Goal: Answer question/provide support

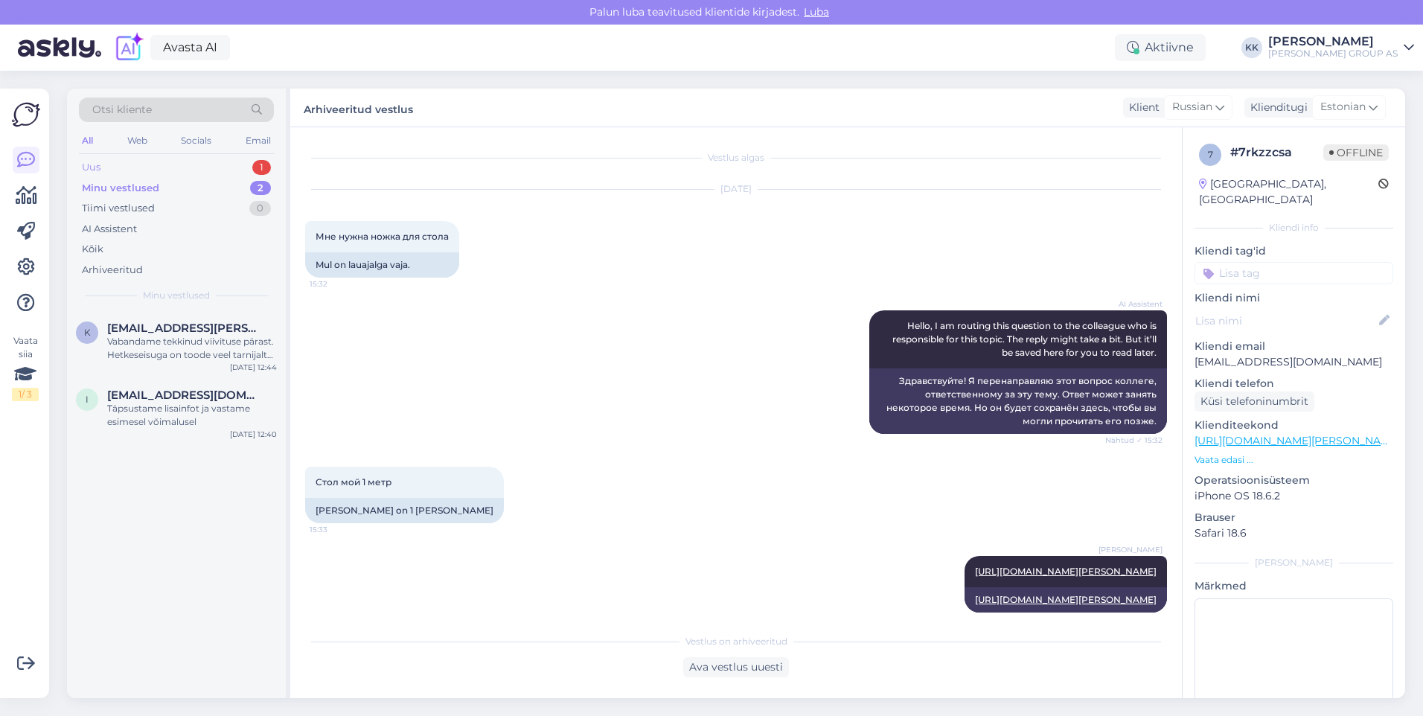
scroll to position [16, 0]
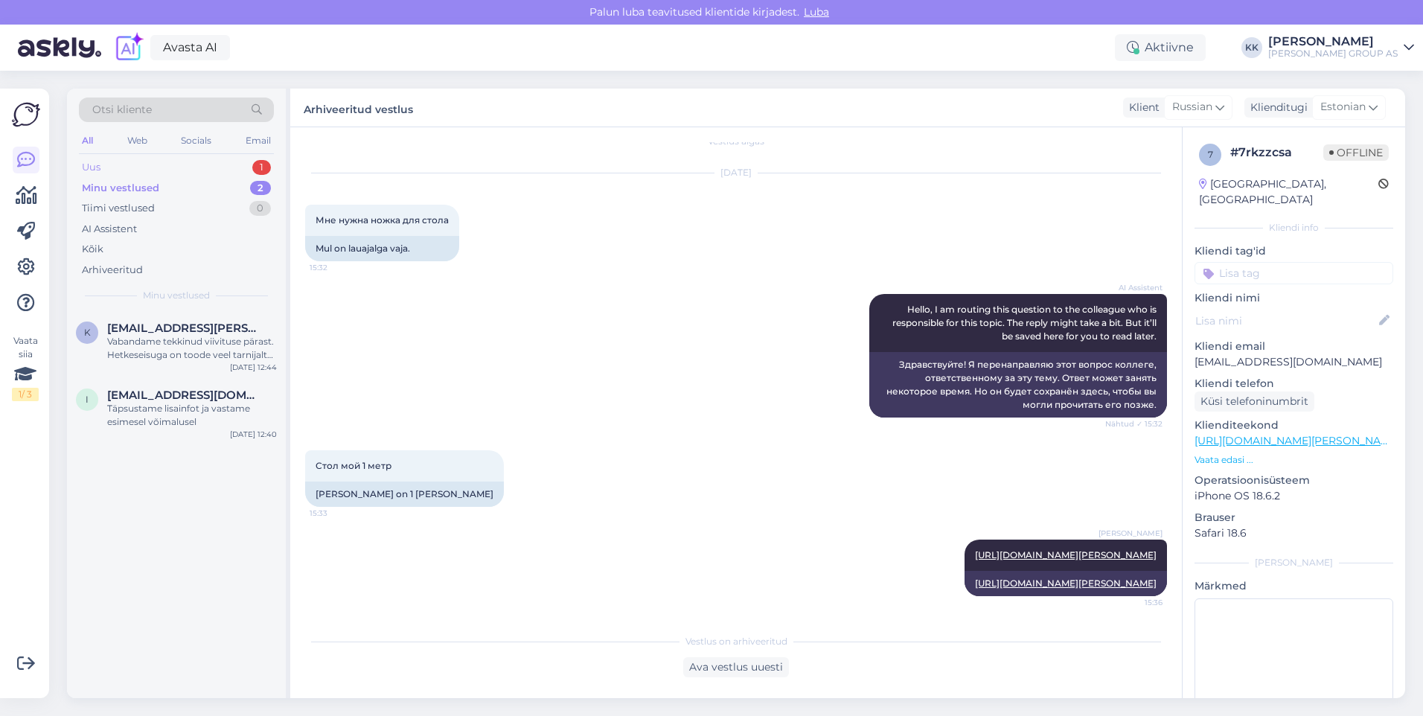
click at [119, 161] on div "Uus 1" at bounding box center [176, 167] width 195 height 21
click at [172, 339] on div "Hello, I am routing this question to the colleague who is responsible for this …" at bounding box center [192, 348] width 170 height 27
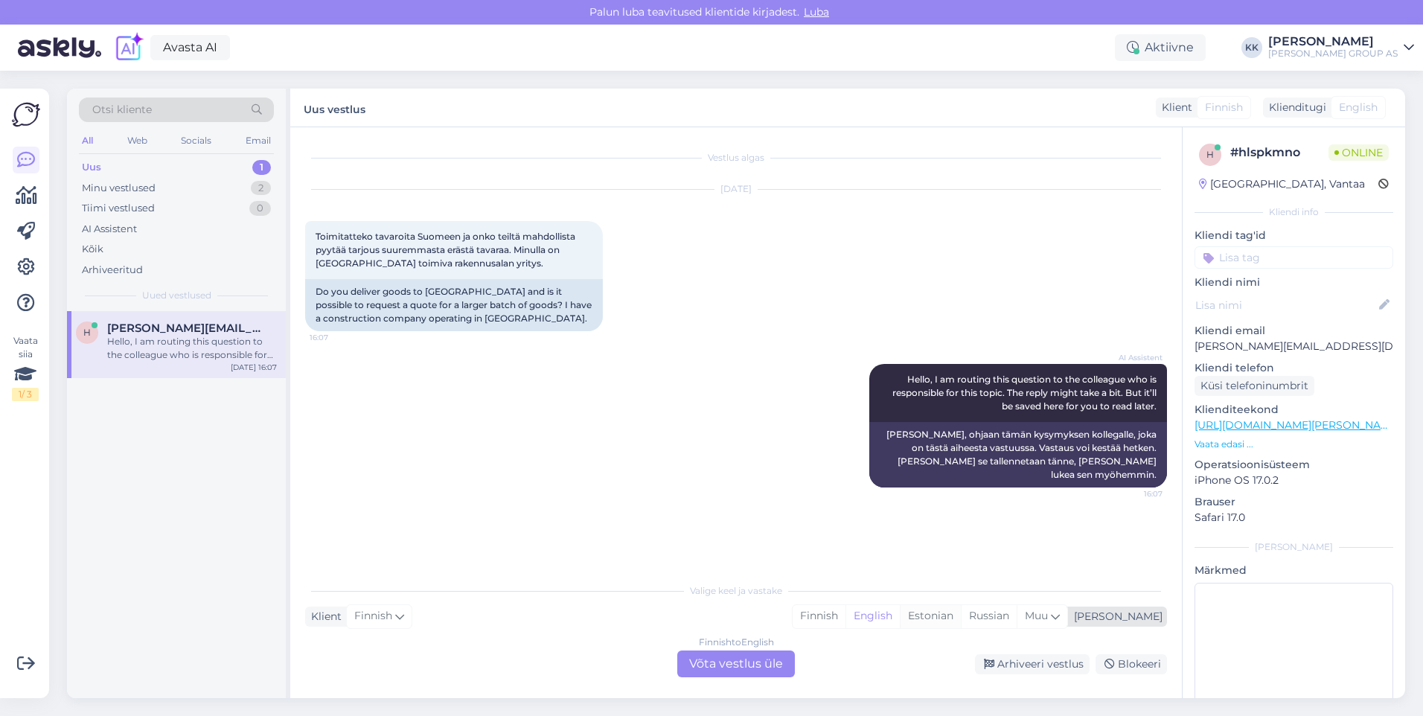
click at [961, 615] on div "Estonian" at bounding box center [930, 616] width 61 height 22
click at [734, 662] on div "Finnish to Estonian Võta vestlus üle" at bounding box center [736, 663] width 118 height 27
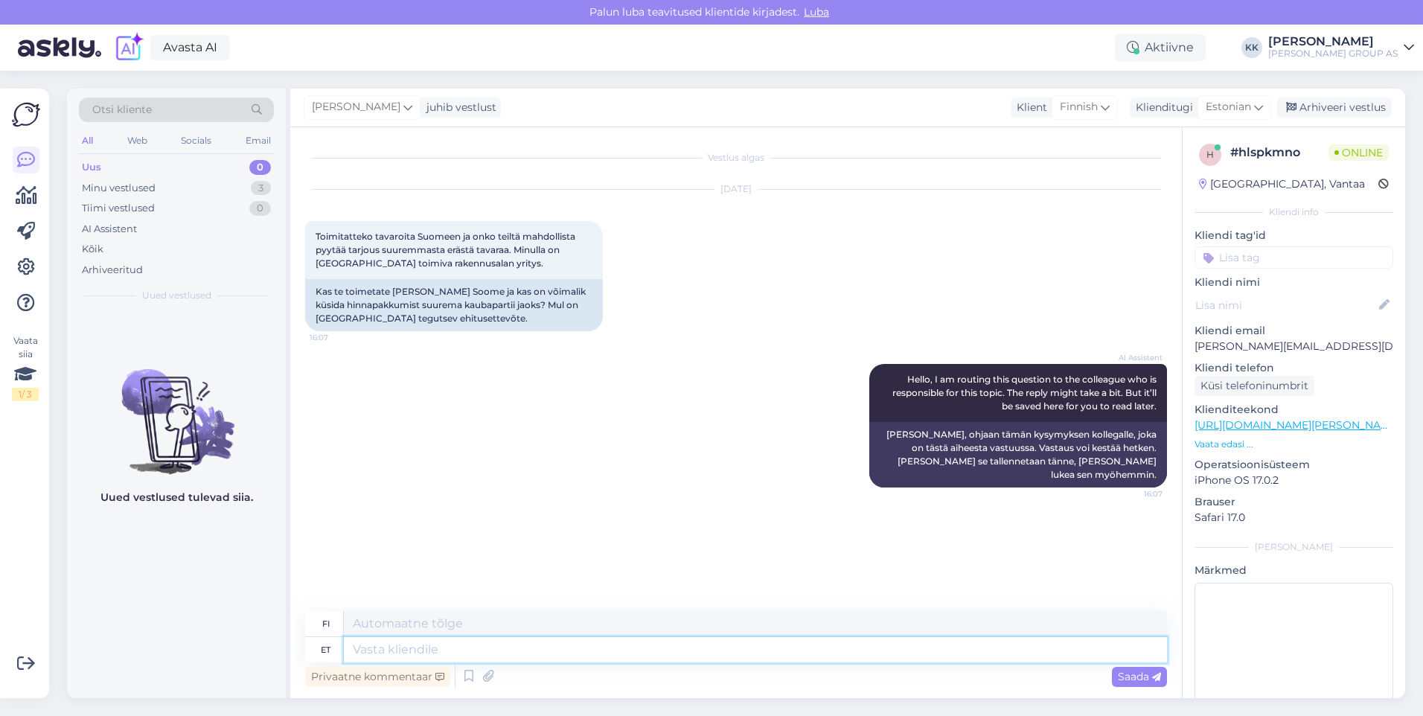
click at [375, 652] on textarea at bounding box center [755, 649] width 823 height 25
type textarea "Palun"
type textarea "Ole hyvä"
type textarea "Palun pöörduge"
type textarea "Ota yhteyttä"
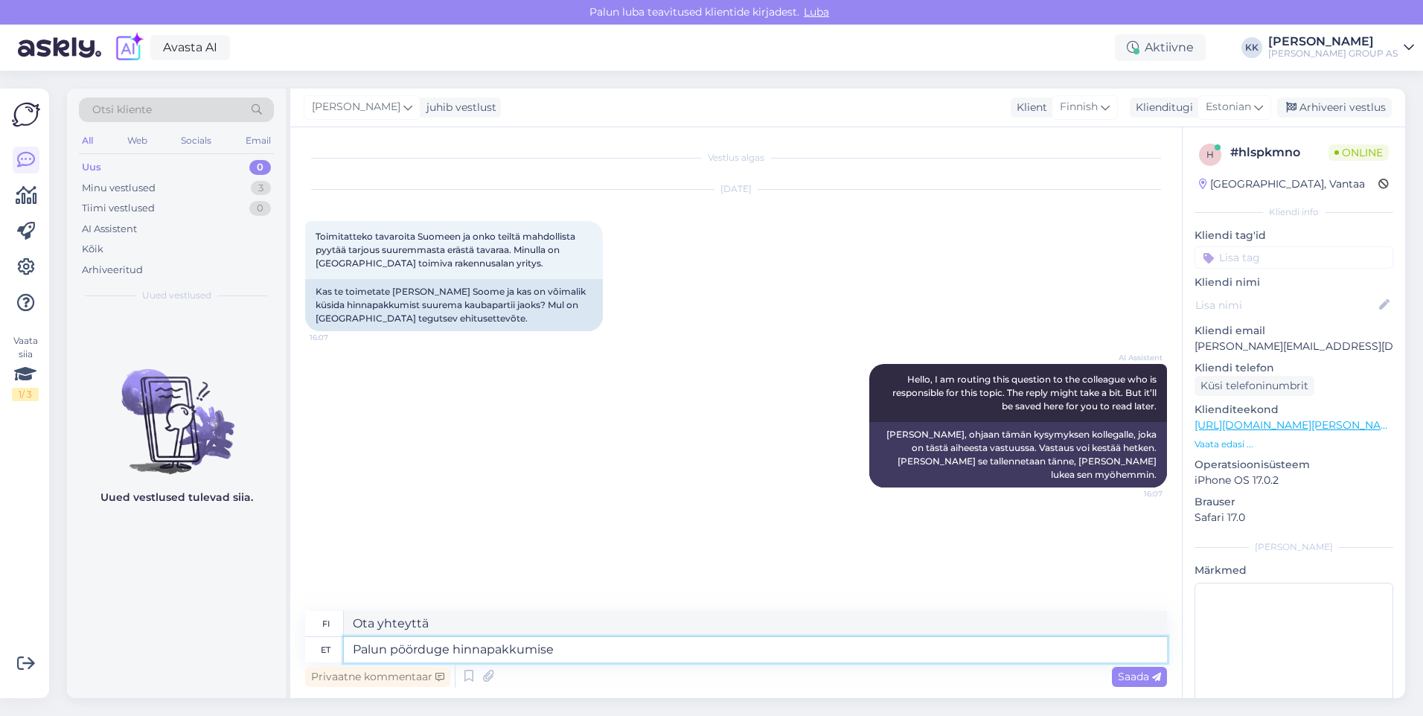
type textarea "Palun pöörduge hinnapakkumise"
type textarea "Ota yhteyttä saadaksesi tarjouksen."
type textarea "Palun pöörduge hinnapakkumise saamiseks ärikliendi"
type textarea "Pyydä tarjous ottamalla yhteyttä yritysasiakaspalveluun."
type textarea "Palun pöörduge hinnapakkumise saamiseks ärikliendihaldurite poo"
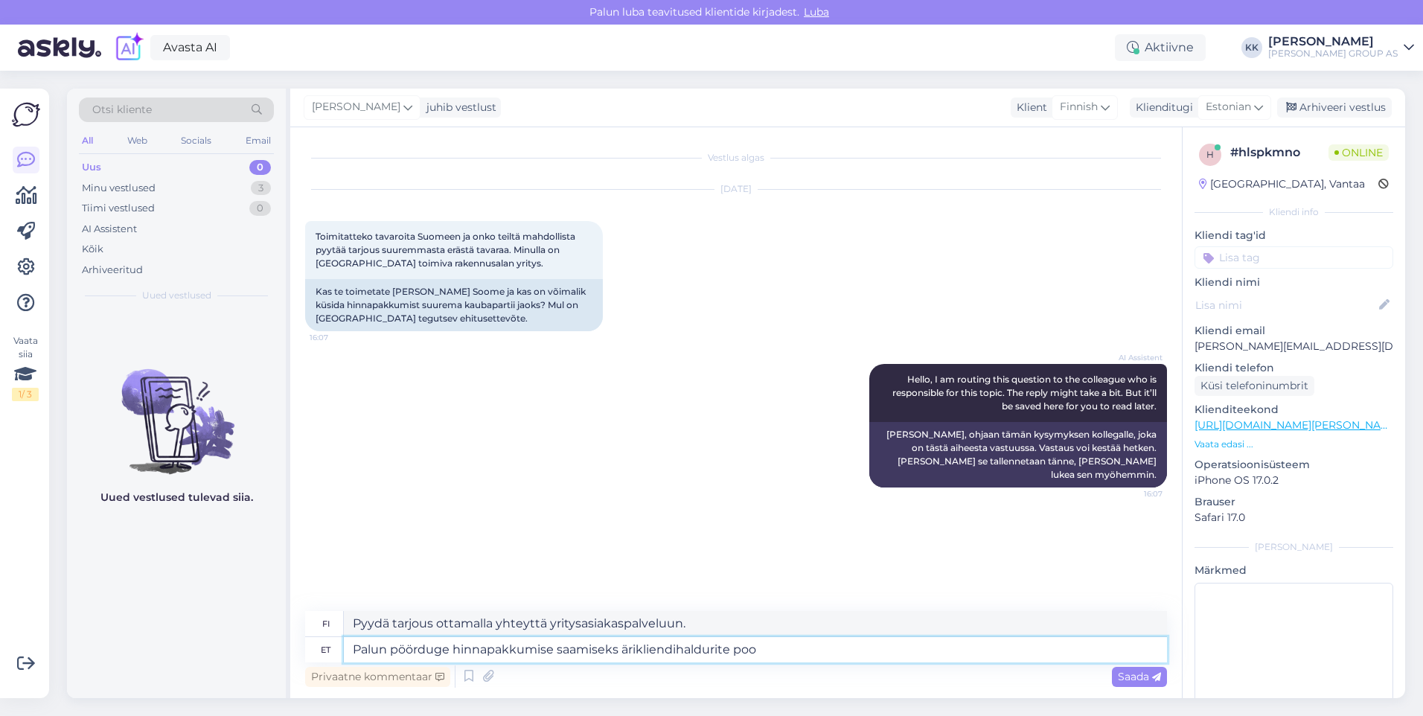
type textarea "Pyydä tarjous ottamalla yhteyttä yritysasiakkuuspäälliköihimme."
type textarea "Palun pöörduge hinnapakkumise saamiseks ärikliendihaldurite [PERSON_NAME]. Kont…"
type textarea "Pyydä tarjous ottamalla yhteyttä yritysasiakkuuspäälliköihimme. Yhteystiedot"
type textarea "Palun pöörduge hinnapakkumise saamiseks ärikliendihaldurite [PERSON_NAME]. Kont…"
type textarea "Pyydä tarjous ottamalla yhteyttä yritysasiakkuuspäälliköihimme. Yhteystiedot lö…"
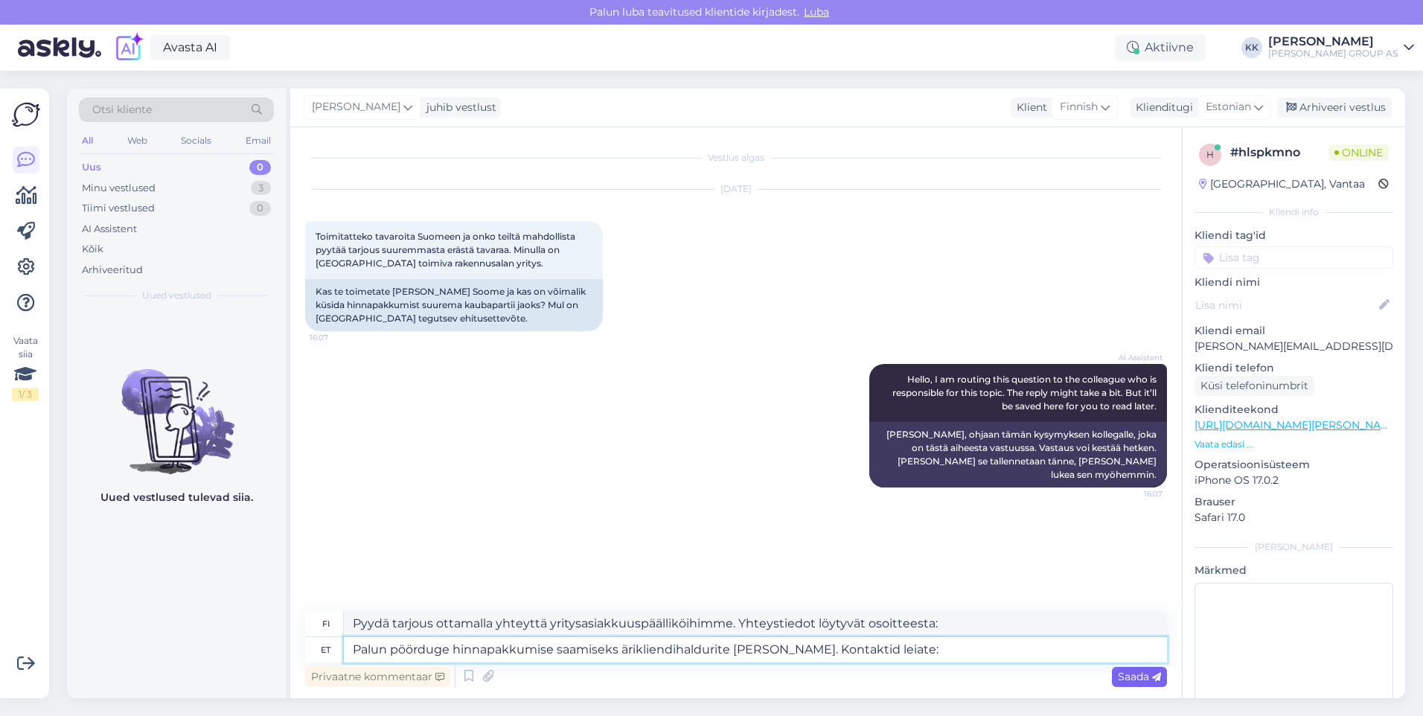
type textarea "Palun pöörduge hinnapakkumise saamiseks ärikliendihaldurite [PERSON_NAME]. Kont…"
drag, startPoint x: 1125, startPoint y: 677, endPoint x: 1060, endPoint y: 669, distance: 66.0
click at [1125, 676] on span "Saada" at bounding box center [1139, 676] width 43 height 13
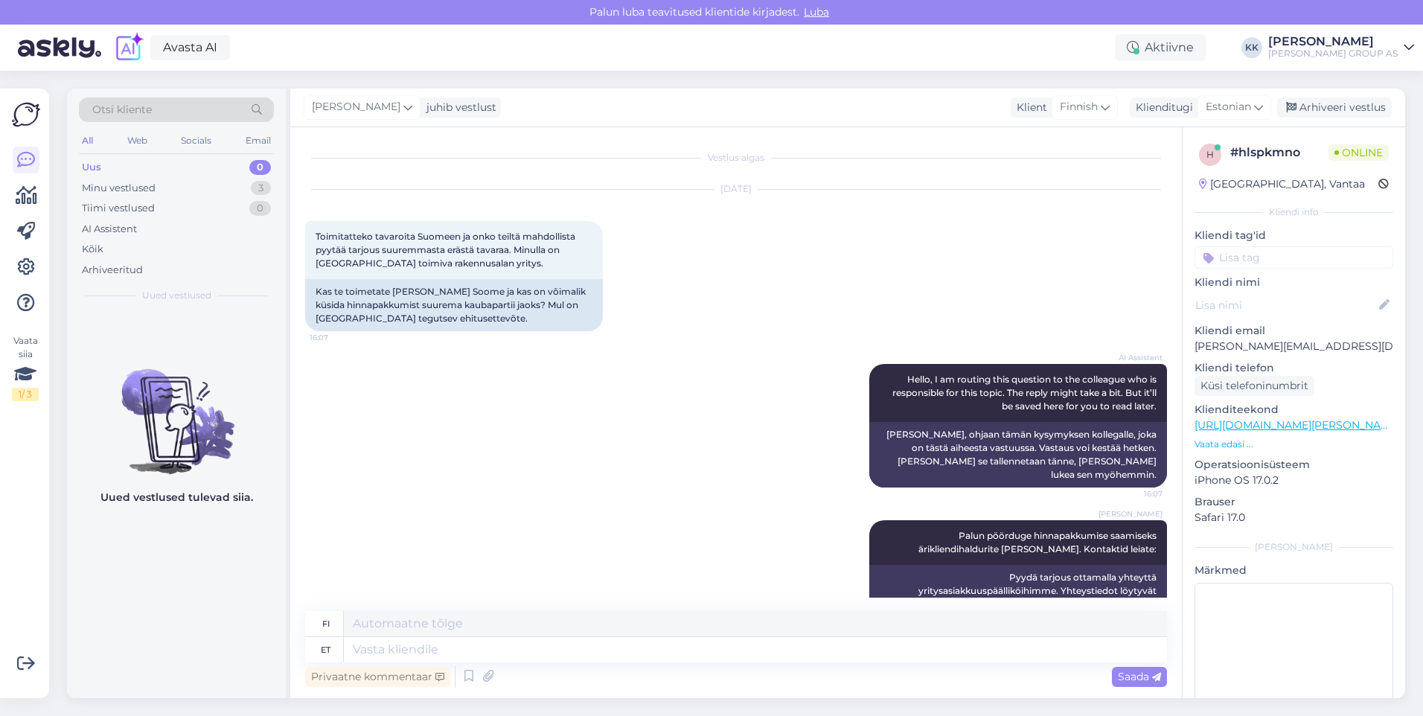
scroll to position [22, 0]
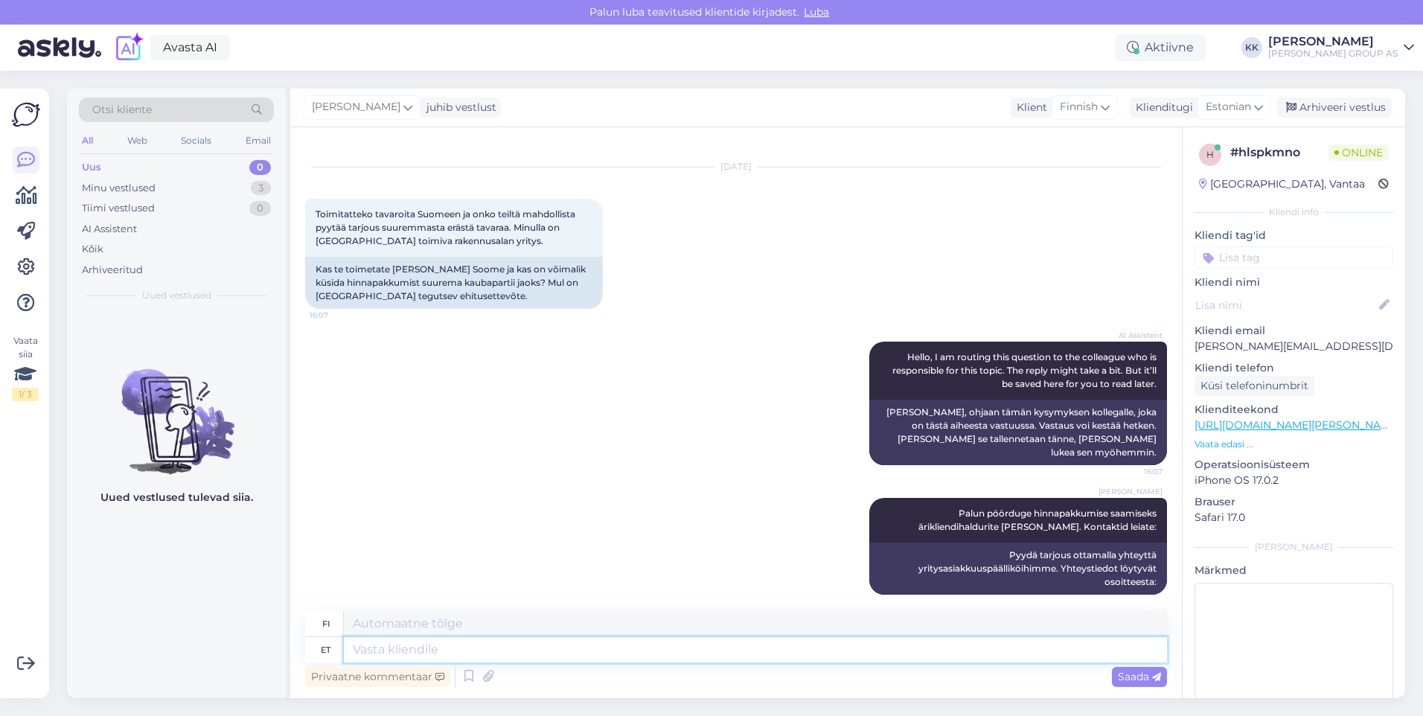
click at [394, 651] on textarea at bounding box center [755, 649] width 823 height 25
paste textarea "[URL][DOMAIN_NAME][PERSON_NAME]"
type textarea "[URL][DOMAIN_NAME][PERSON_NAME]"
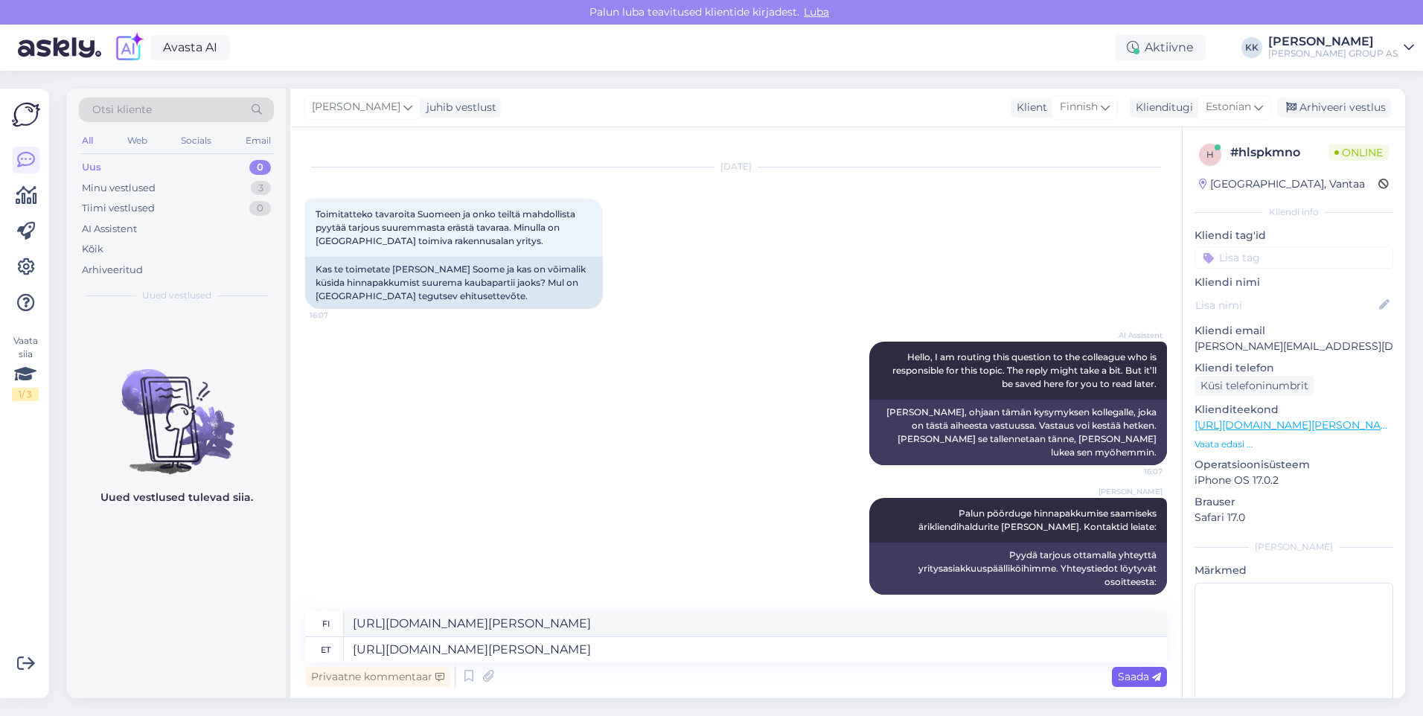
click at [1132, 670] on span "Saada" at bounding box center [1139, 676] width 43 height 13
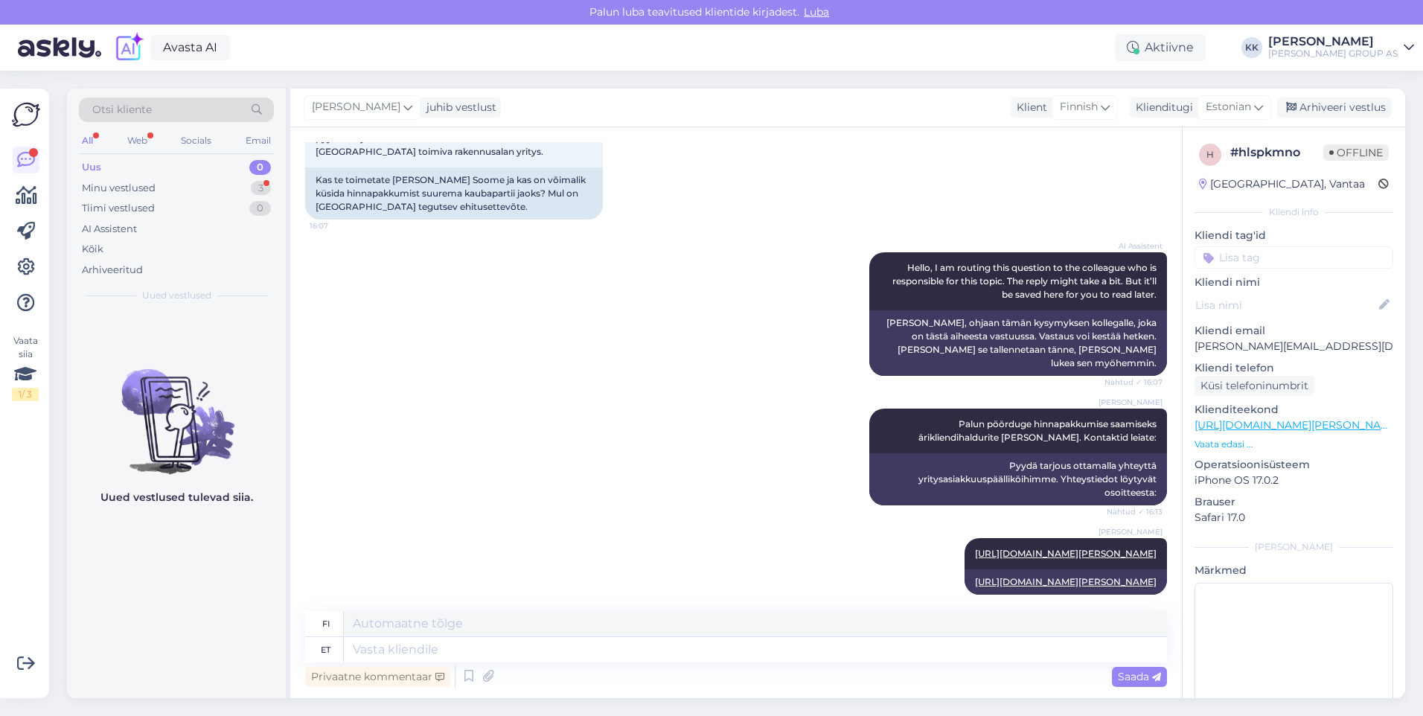
scroll to position [371, 0]
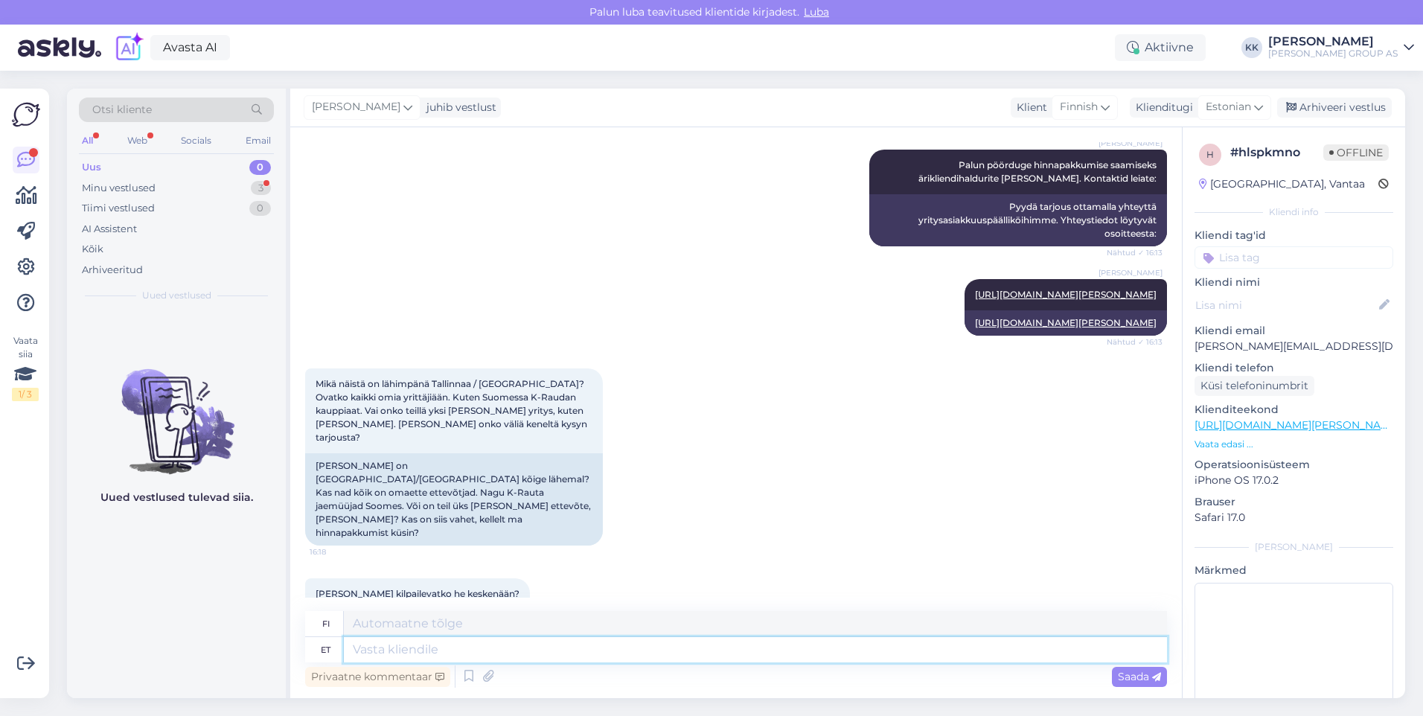
click at [371, 652] on textarea at bounding box center [755, 649] width 823 height 25
type textarea "Ja,"
type textarea "Kyllä,"
type textarea "Jah"
type textarea "Kyllä"
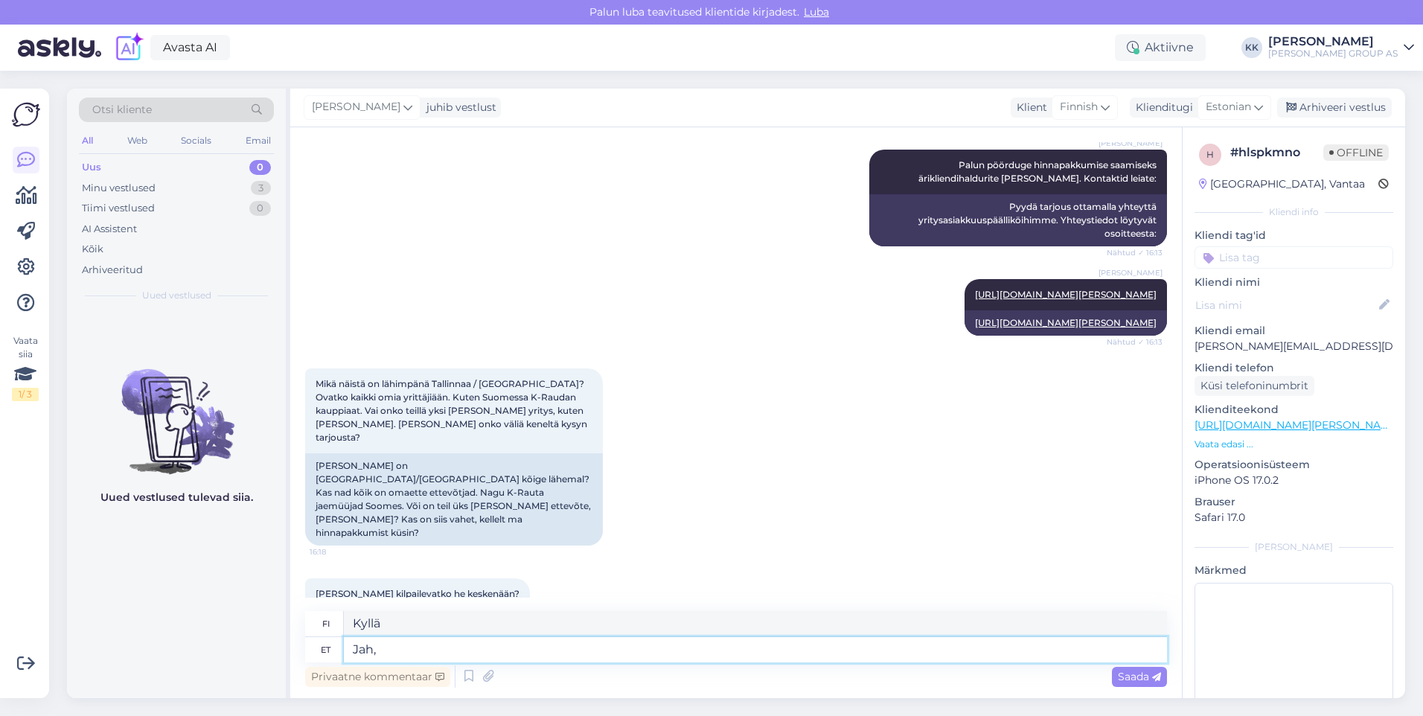
type textarea "Jah,"
type textarea "Kyllä,"
type textarea "Jah, kõik"
type textarea "Kyllä, kaikki"
type textarea "Jah, kõik on"
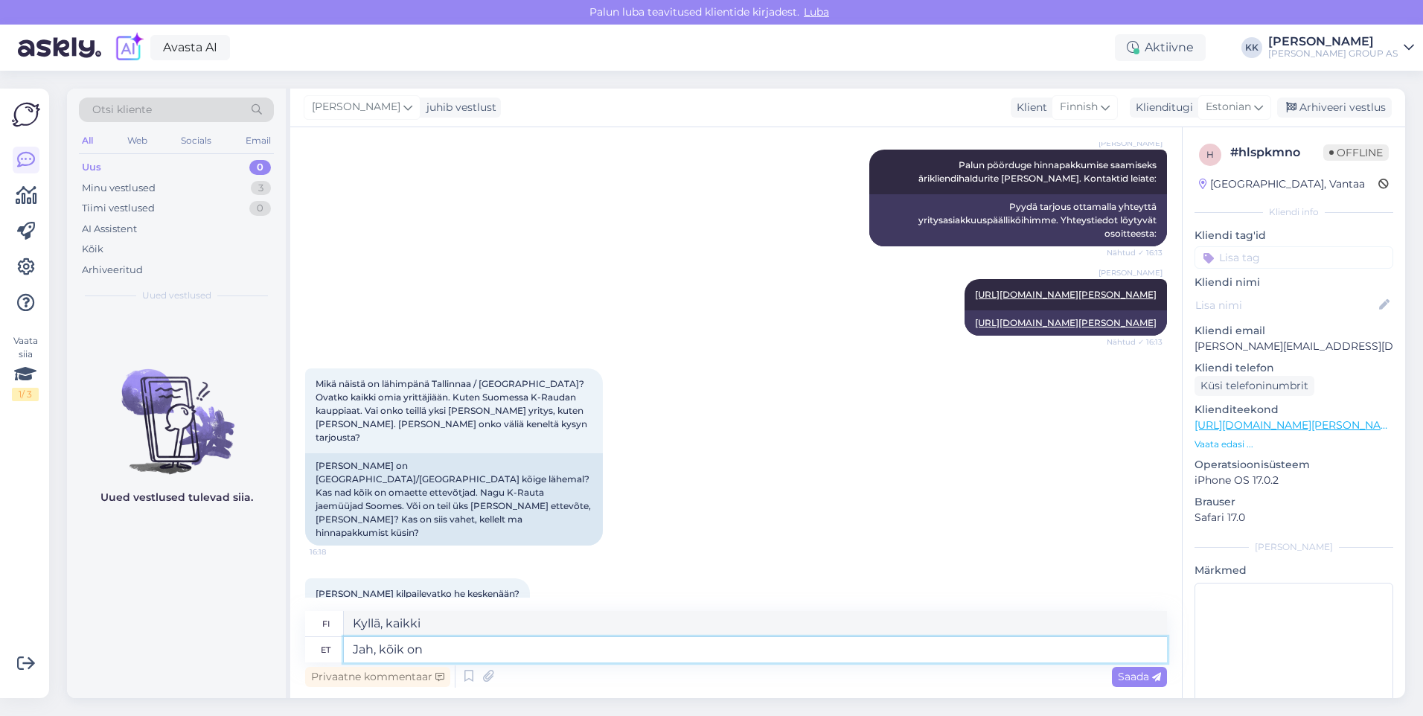
type textarea "Kyllä, kaikki on"
type textarea "Jah, kõik on [PERSON_NAME]"
type textarea "Kyllä, kaikki on Bauhofia"
type textarea "Jah, kõik on [PERSON_NAME] Group"
type textarea "Kyllä, kaikki on [PERSON_NAME]-konsernia"
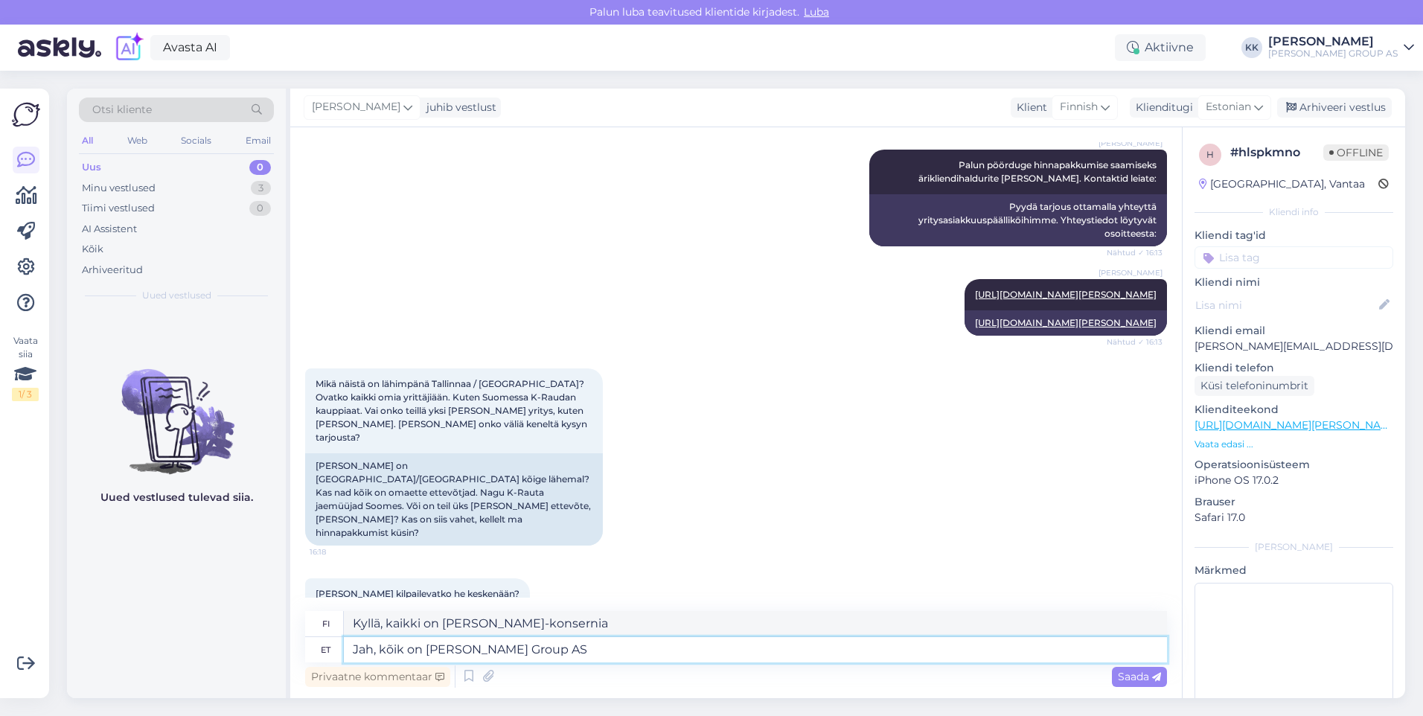
type textarea "Jah, kõik on [PERSON_NAME] Group AS"
type textarea "Kyllä, kaikki on [PERSON_NAME] Group AS:n"
type textarea "Jah, kõik on [PERSON_NAME] Group AS töötajad"
type textarea "Kyllä, kaikki ovat [PERSON_NAME] Group AS:n työntekijöitä"
type textarea "Jah, kõik on [PERSON_NAME] Group AS töötajad."
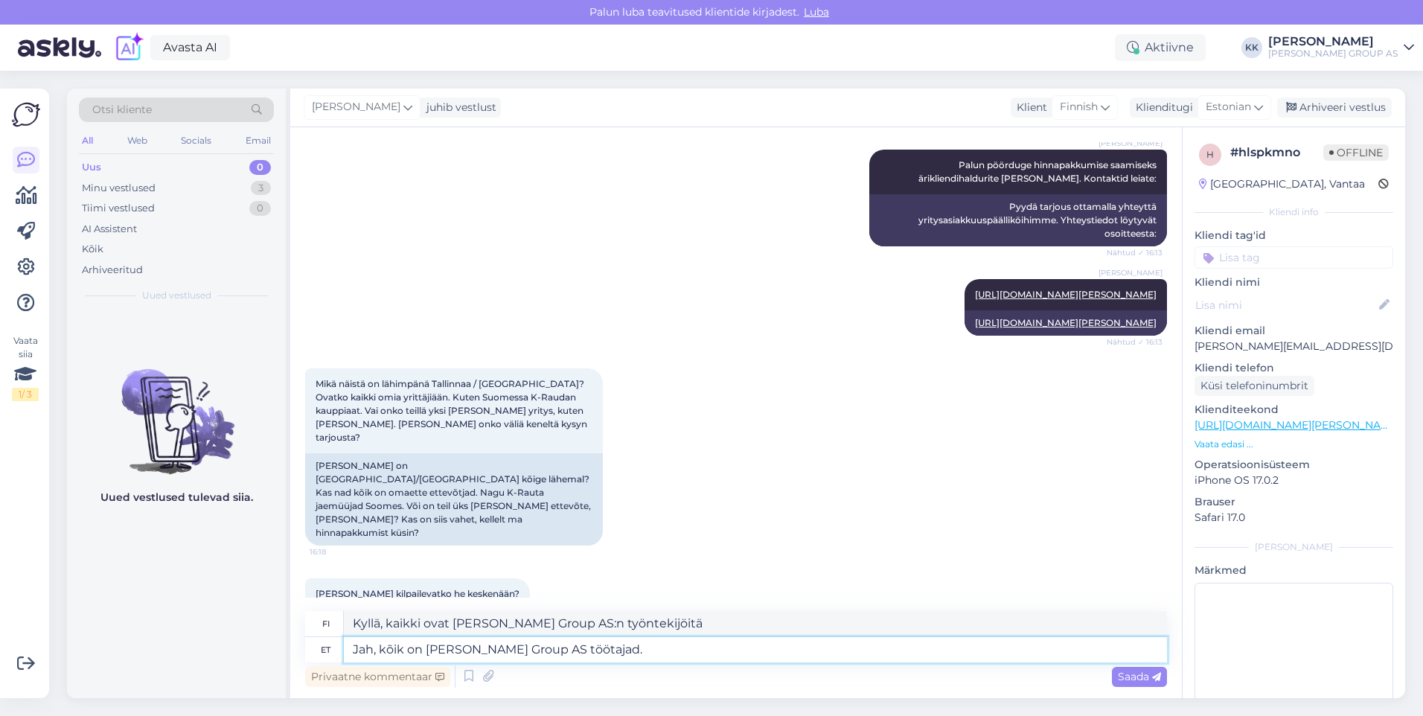
type textarea "Kyllä, kaikki ovat [PERSON_NAME] Group AS:n työntekijöitä."
type textarea "Jah, kõik on [PERSON_NAME] Group AS töötajad. Pöörduge"
type textarea "Kyllä, kaikki ovat [PERSON_NAME] Group AS:n työntekijöitä. Ota yhteyttä"
type textarea "Jah, kõik on [PERSON_NAME] Group AS töötajad. Pöörduge [GEOGRAPHIC_DATA]"
type textarea "Kyllä, kaikki ovat [PERSON_NAME] Group AS:n työntekijöitä. Ota yhteyttä [GEOGRA…"
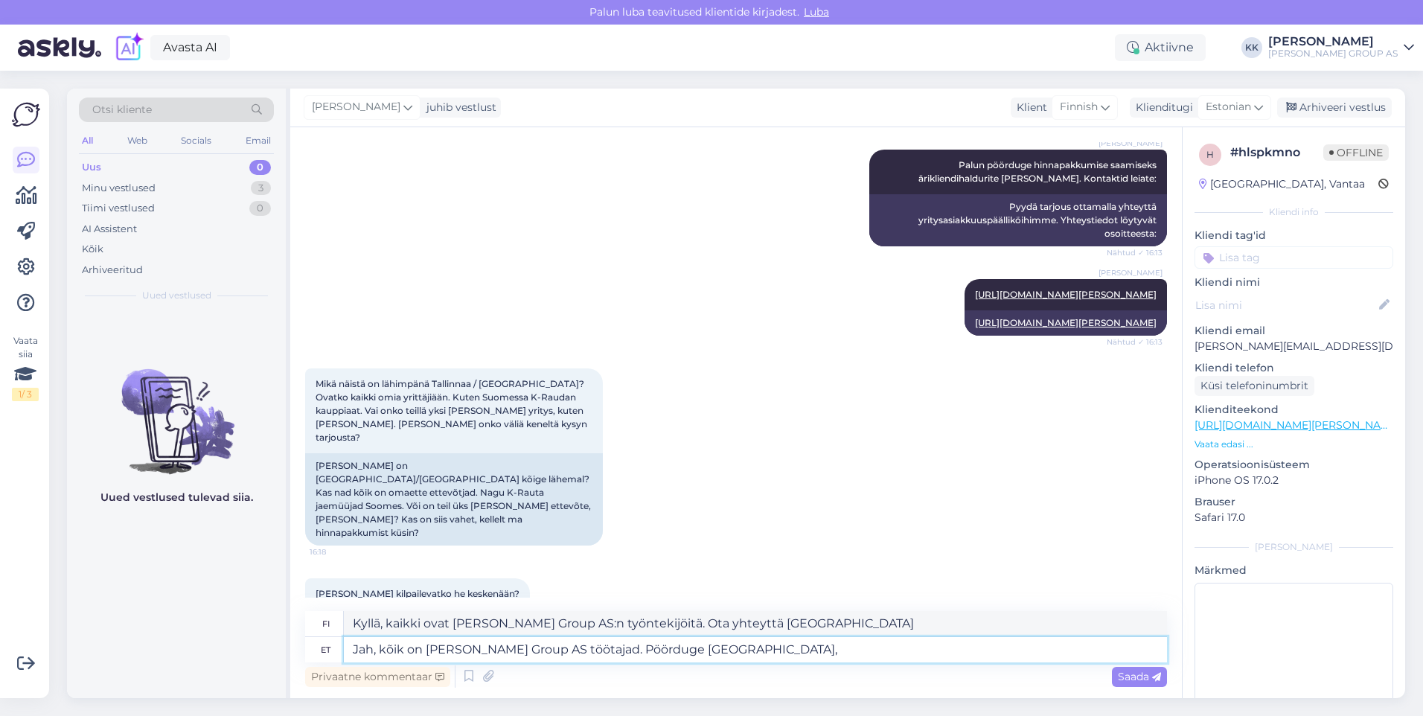
type textarea "Jah, kõik on [PERSON_NAME] Group AS töötajad. Pöörduge [GEOGRAPHIC_DATA], v"
type textarea "Kyllä, kaikki ovat [PERSON_NAME] Group AS:n työntekijöitä. Ota yhteyttä [GEOGRA…"
type textarea "Jah, kõik on [PERSON_NAME] Group AS töötajad. Pöörduge [GEOGRAPHIC_DATA], või"
type textarea "Kyllä, kaikki ovat [PERSON_NAME] Group AS:n työntekijöitä. Ota yhteyttä Lasnamä…"
type textarea "Jah, kõik on [PERSON_NAME] Group AS töötajad. Pöörduge [GEOGRAPHIC_DATA], või […"
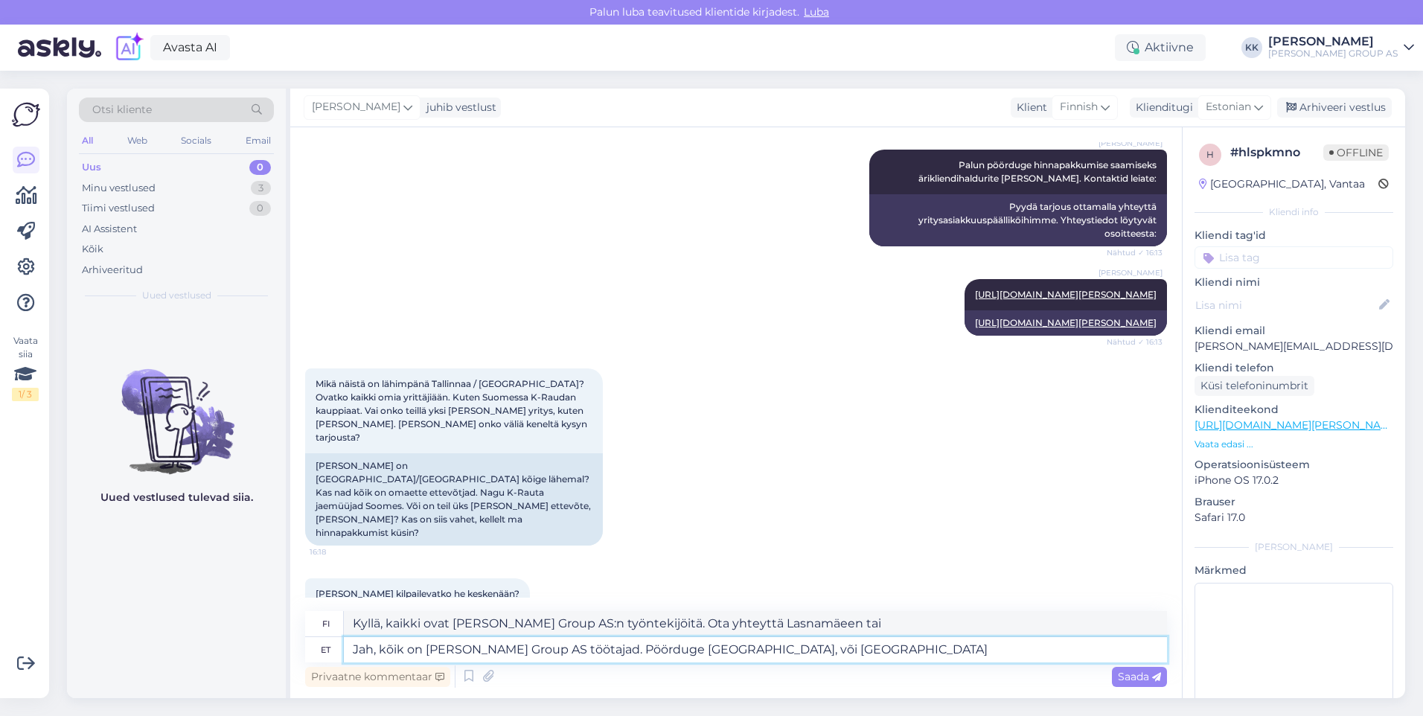
type textarea "Kyllä, kaikki ovat [PERSON_NAME] Group AS:n työntekijöitä. Ota yhteyttä Lasnamä…"
type textarea "Jah, kõik on [PERSON_NAME] Group AS töötajad. Pöörduge [GEOGRAPHIC_DATA], või […"
type textarea "Kyllä, kaikki ovat [PERSON_NAME] Group AS:n työntekijöitä. Ota yhteyttä Lasnamä…"
type textarea "Jah, kõik on [PERSON_NAME] Group AS töötajad. Pöörduge [GEOGRAPHIC_DATA], või […"
type textarea "Kyllä, kaikki ovat [PERSON_NAME] Group AS:n työntekijöitä. Ota yhteyttä Lasnamä…"
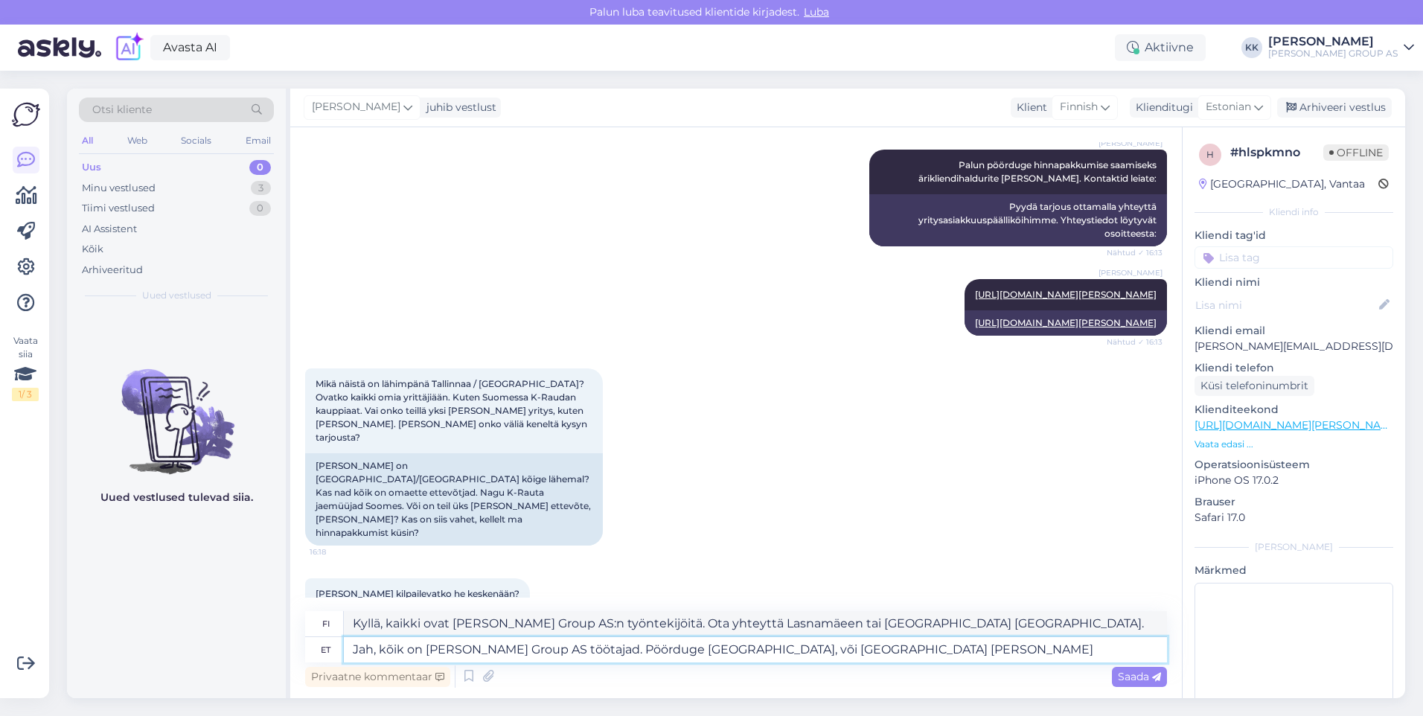
type textarea "Jah, kõik on [PERSON_NAME] Group AS töötajad. Pöörduge [GEOGRAPHIC_DATA], või […"
type textarea "Kyllä, kaikki ovat [PERSON_NAME] Group AS:n työntekijöitä. Ota yhteyttä Lasnamä…"
type textarea "Jah, kõik on [PERSON_NAME] Group AS töötajad. Pöörduge [GEOGRAPHIC_DATA], või […"
type textarea "Kyllä, kaikki ovat [PERSON_NAME] Group AS:n työntekijöitä. Ota yhteyttä Lasnamä…"
type textarea "Jah, kõik on [PERSON_NAME] Group AS töötajad. Pöörduge [GEOGRAPHIC_DATA], või […"
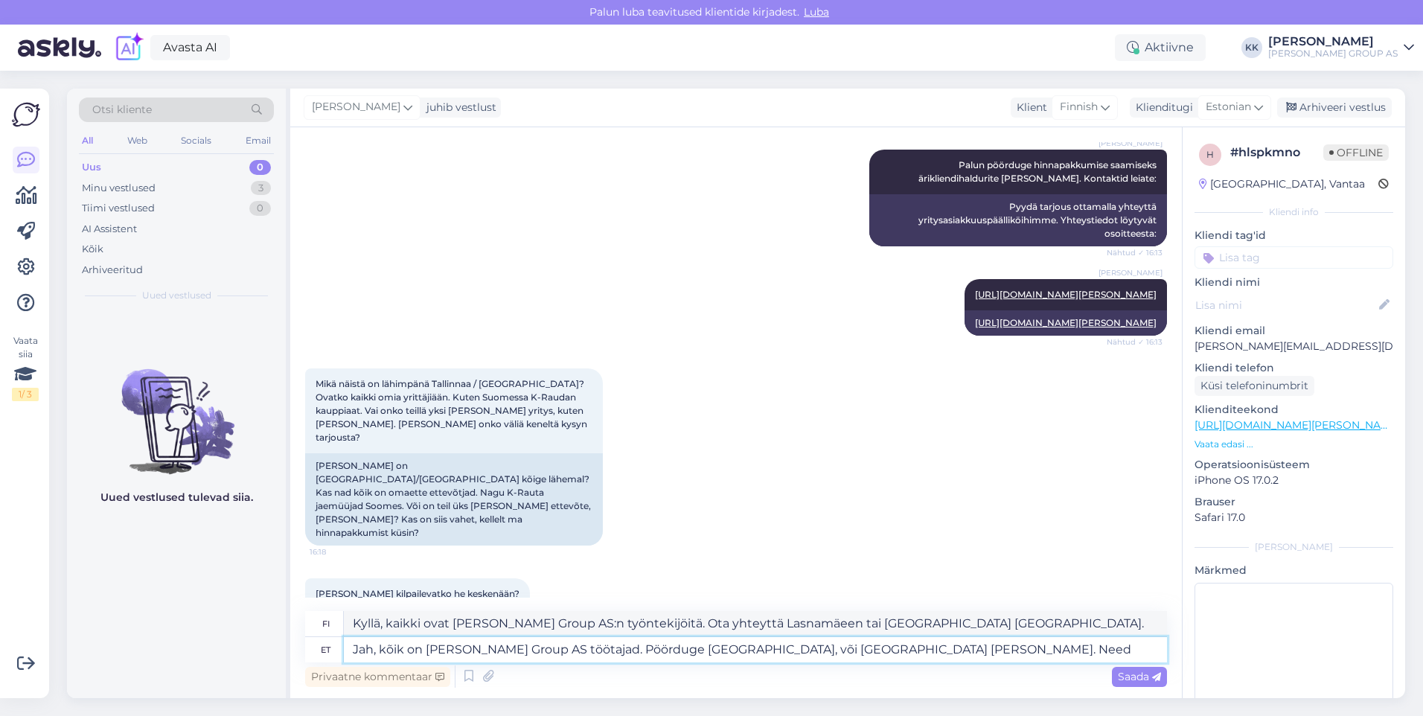
type textarea "Kyllä, kaikki ovat [PERSON_NAME] Group AS:n työntekijöitä. Ota yhteyttä Lasnamä…"
type textarea "Jah, kõik on [PERSON_NAME] Group AS töötajad. Pöörduge [GEOGRAPHIC_DATA], või […"
type textarea "Kyllä, kaikki ovat [PERSON_NAME] Group AS:n työntekijöitä. Ota yhteyttä Lasnamä…"
type textarea "Jah, kõik on [PERSON_NAME] Group AS töötajad. Pöörduge [GEOGRAPHIC_DATA], või […"
type textarea "Kyllä, kaikki ovat [PERSON_NAME] Group AS:n työntekijöitä. Ota yhteyttä Lasnamä…"
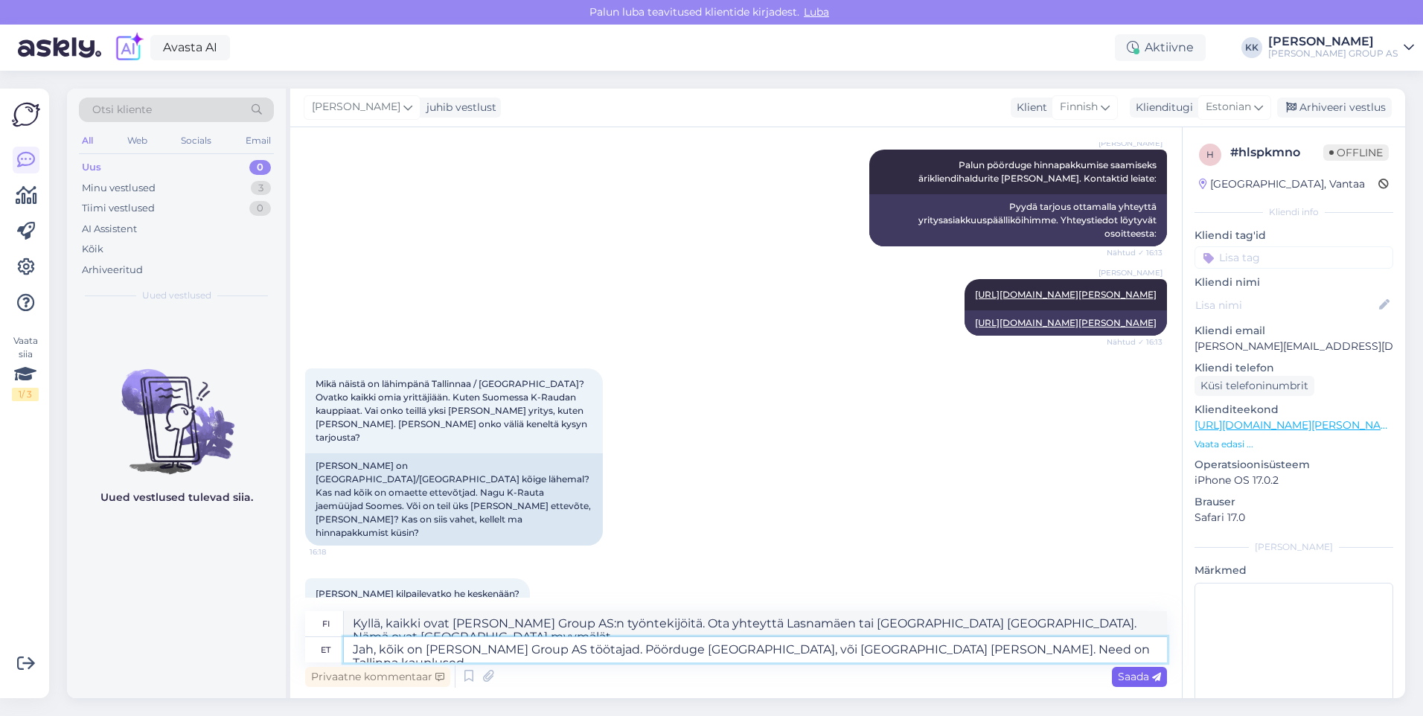
type textarea "Jah, kõik on [PERSON_NAME] Group AS töötajad. Pöörduge [GEOGRAPHIC_DATA], või […"
click at [1127, 676] on span "Saada" at bounding box center [1139, 676] width 43 height 13
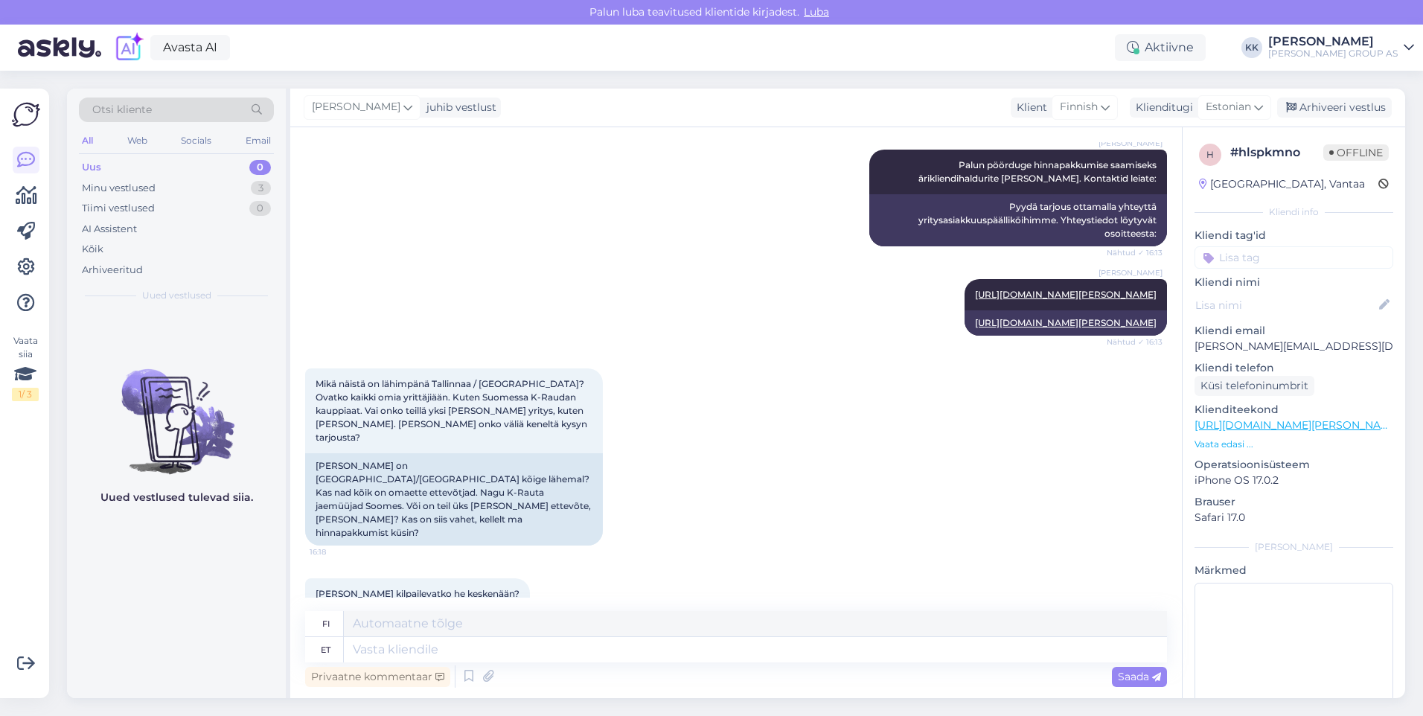
scroll to position [500, 0]
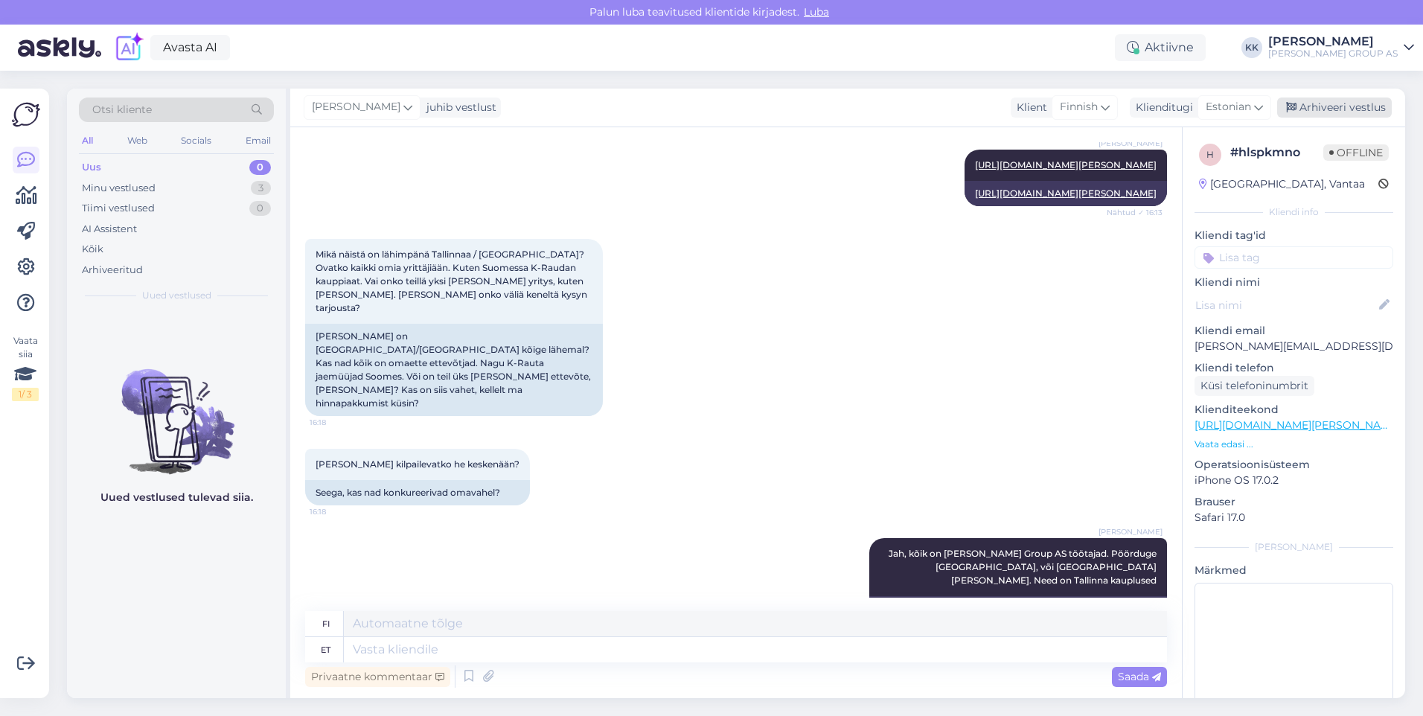
click at [1330, 102] on div "Arhiveeri vestlus" at bounding box center [1334, 107] width 115 height 20
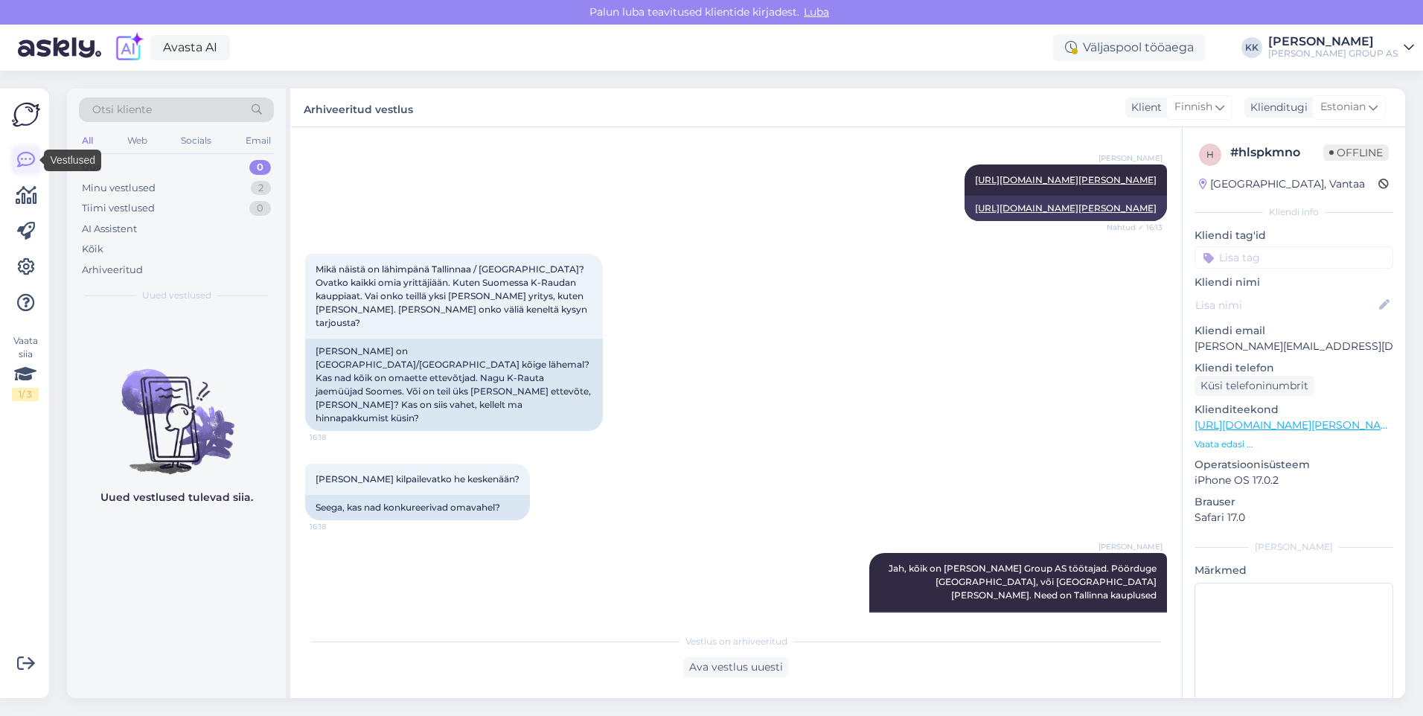
click at [22, 155] on icon at bounding box center [26, 160] width 18 height 18
click at [29, 194] on icon at bounding box center [27, 196] width 22 height 18
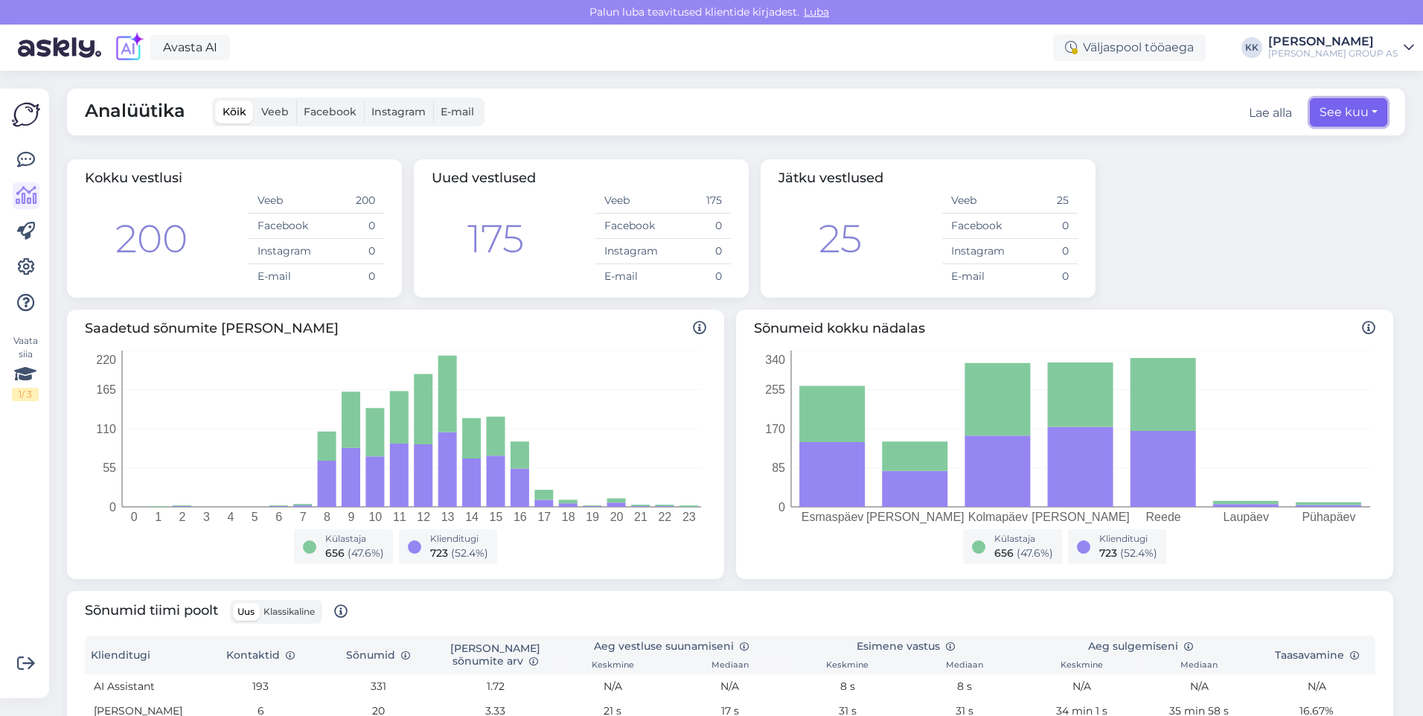
click at [1330, 113] on button "See kuu" at bounding box center [1348, 112] width 77 height 28
select select "9"
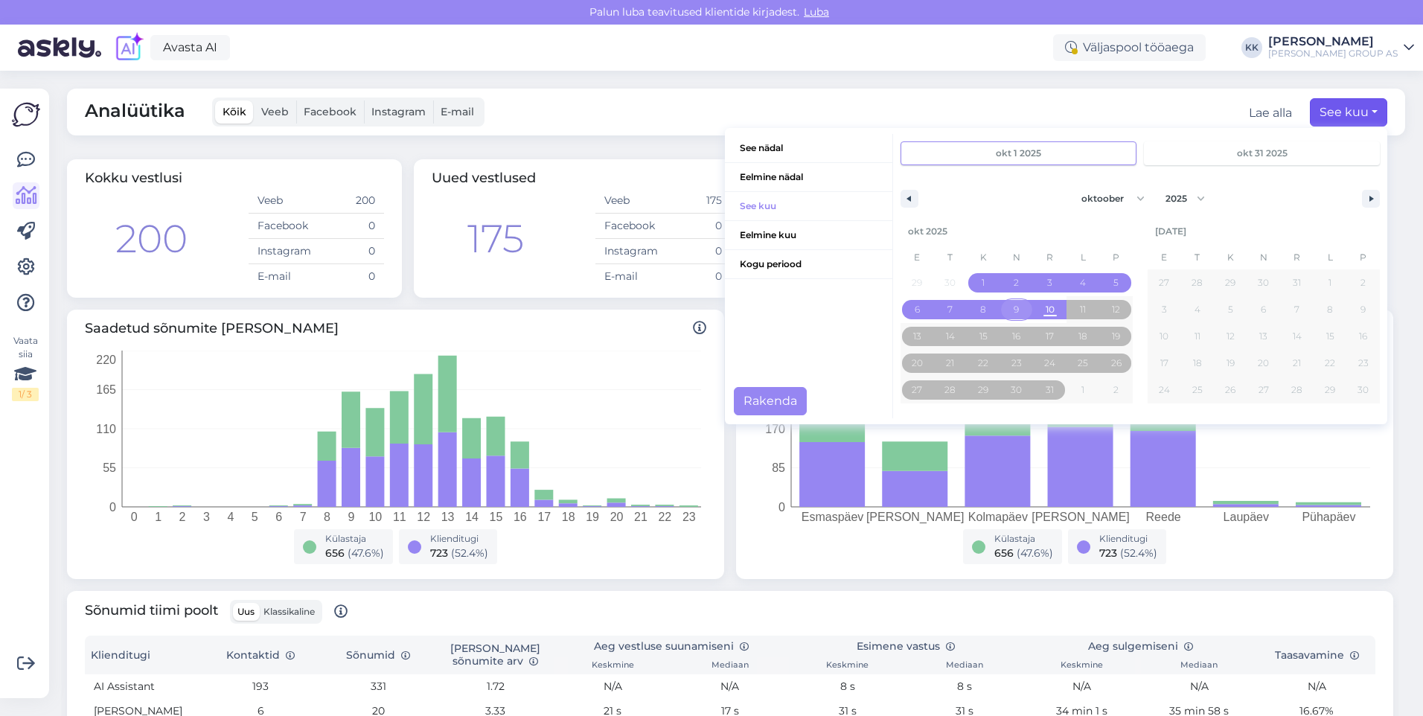
click at [1002, 304] on span "9" at bounding box center [1016, 309] width 33 height 19
type input "okt 9 2025"
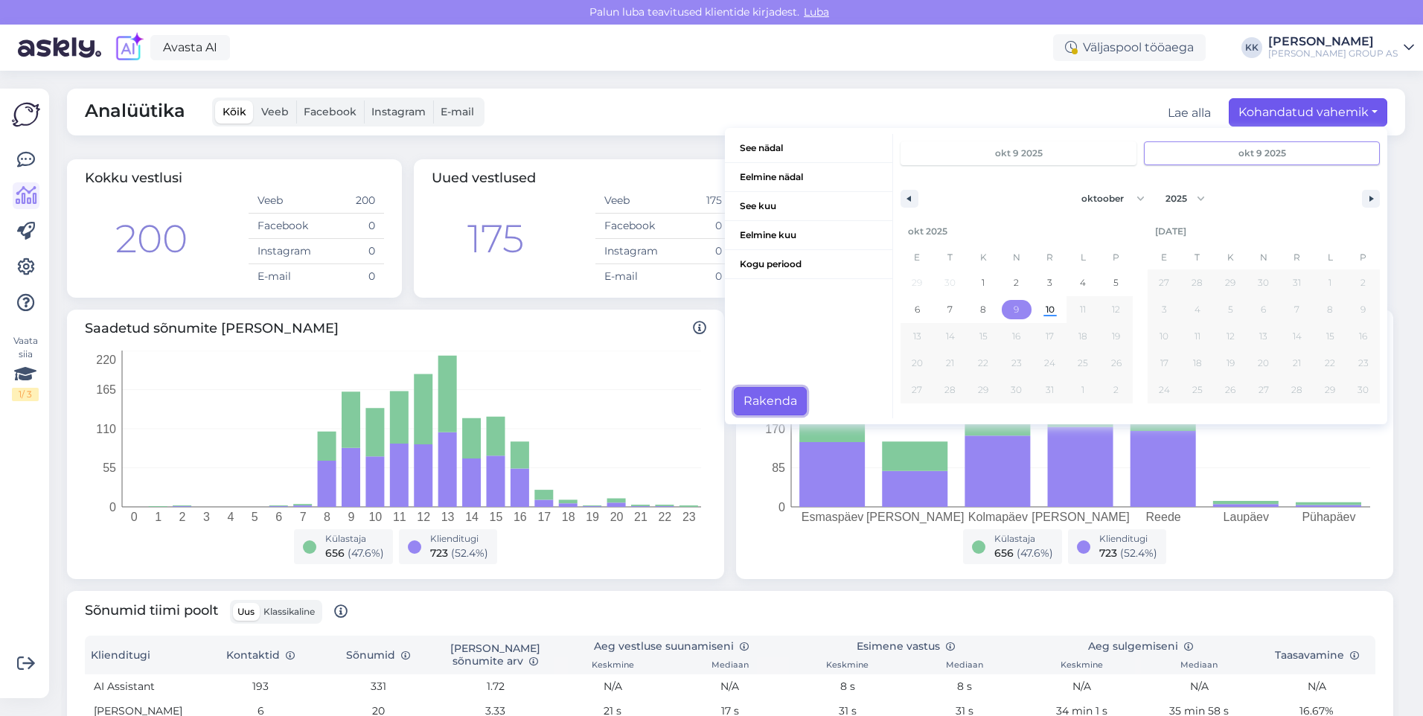
click at [753, 396] on button "Rakenda" at bounding box center [770, 401] width 73 height 28
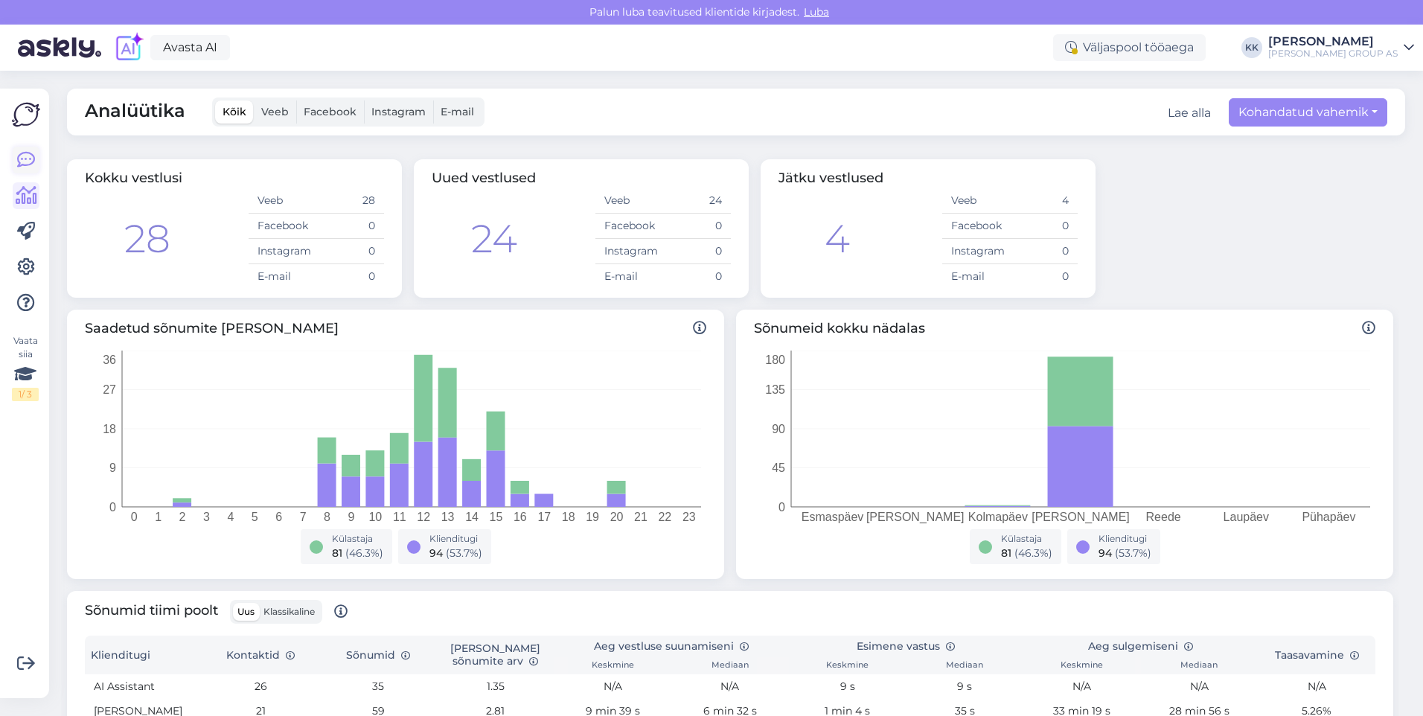
click at [26, 155] on icon at bounding box center [26, 160] width 18 height 18
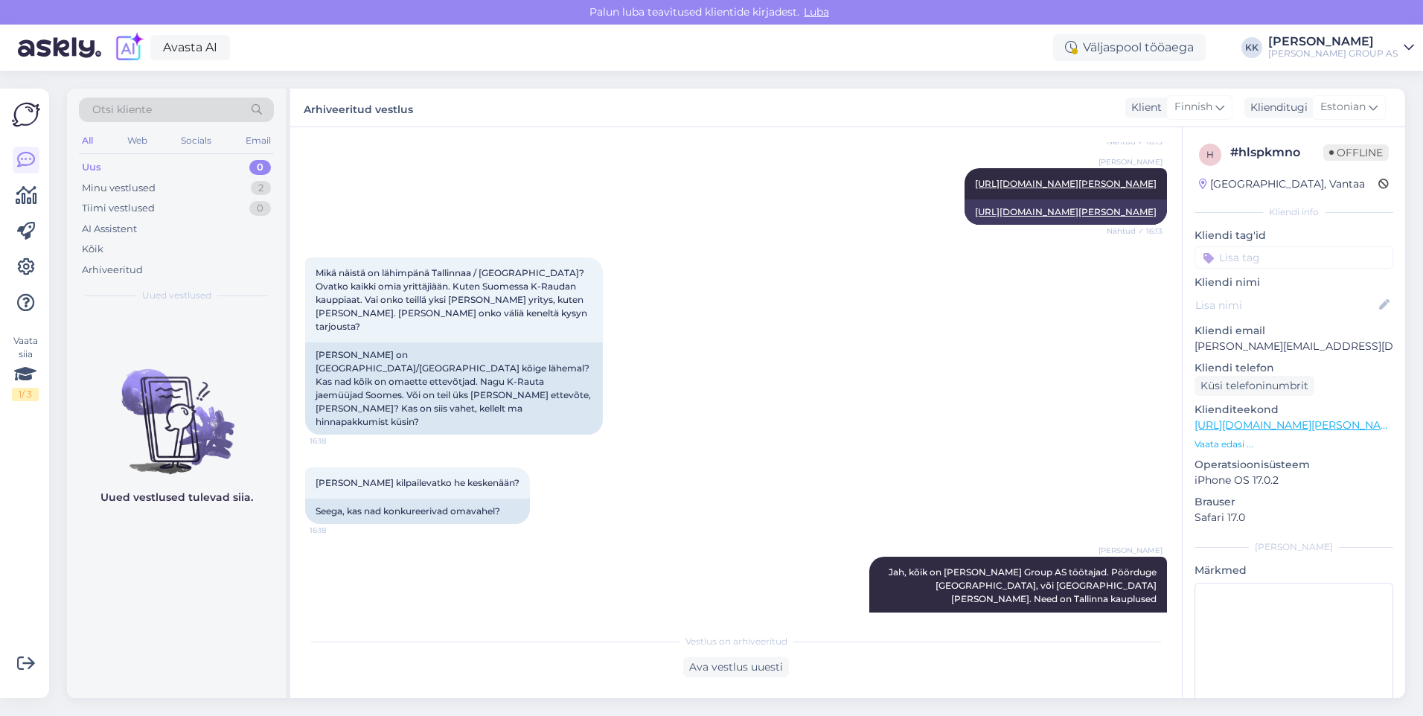
scroll to position [485, 0]
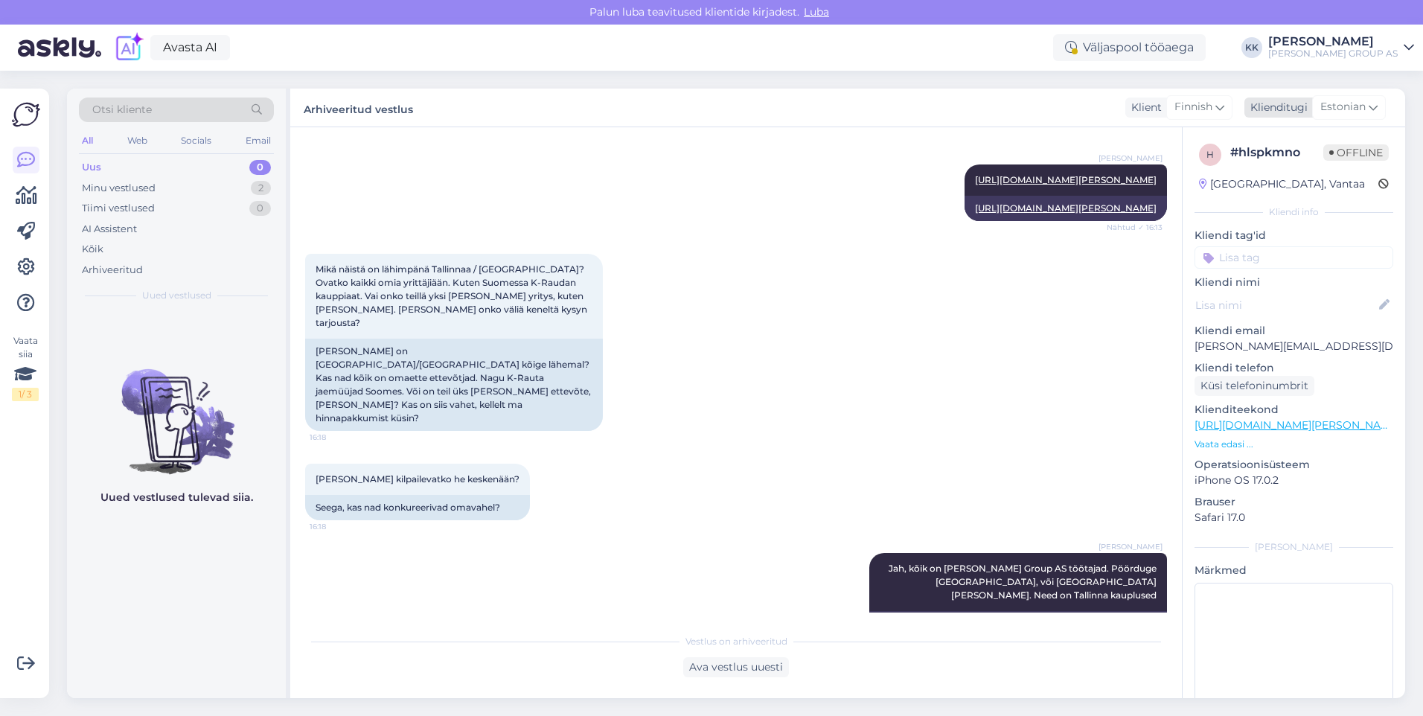
click at [1374, 112] on icon at bounding box center [1372, 107] width 9 height 16
drag, startPoint x: 767, startPoint y: 401, endPoint x: 514, endPoint y: 254, distance: 292.4
click at [770, 447] on div "[PERSON_NAME] kilpailevatko he keskenään? 16:18 Seega, kas nad konkureerivad om…" at bounding box center [736, 491] width 862 height 89
drag, startPoint x: 138, startPoint y: 180, endPoint x: 150, endPoint y: 181, distance: 11.2
click at [143, 181] on div "Minu vestlused" at bounding box center [119, 188] width 74 height 15
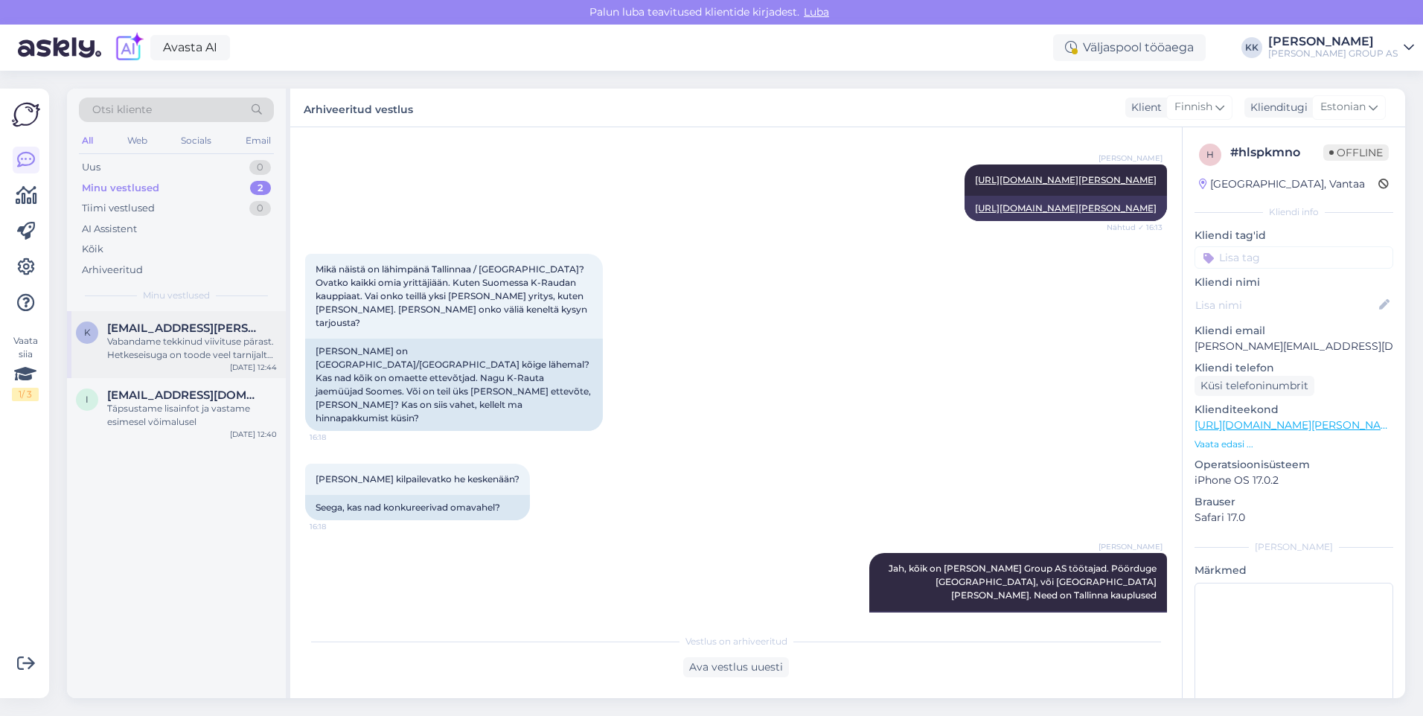
click at [197, 335] on div "Vabandame tekkinud viivituse pärast. Hetkeseisuga on toode veel tarnijalt saabu…" at bounding box center [192, 348] width 170 height 27
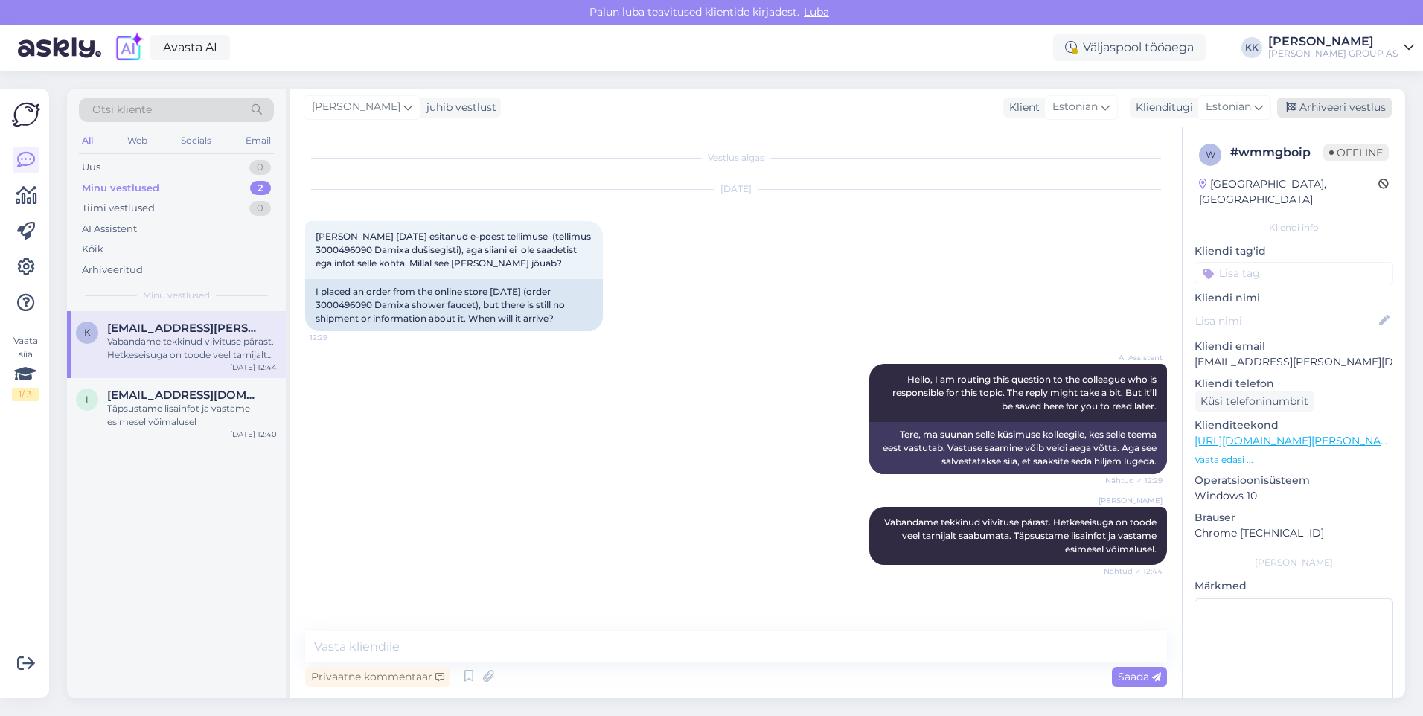
click at [1326, 106] on div "Arhiveeri vestlus" at bounding box center [1334, 107] width 115 height 20
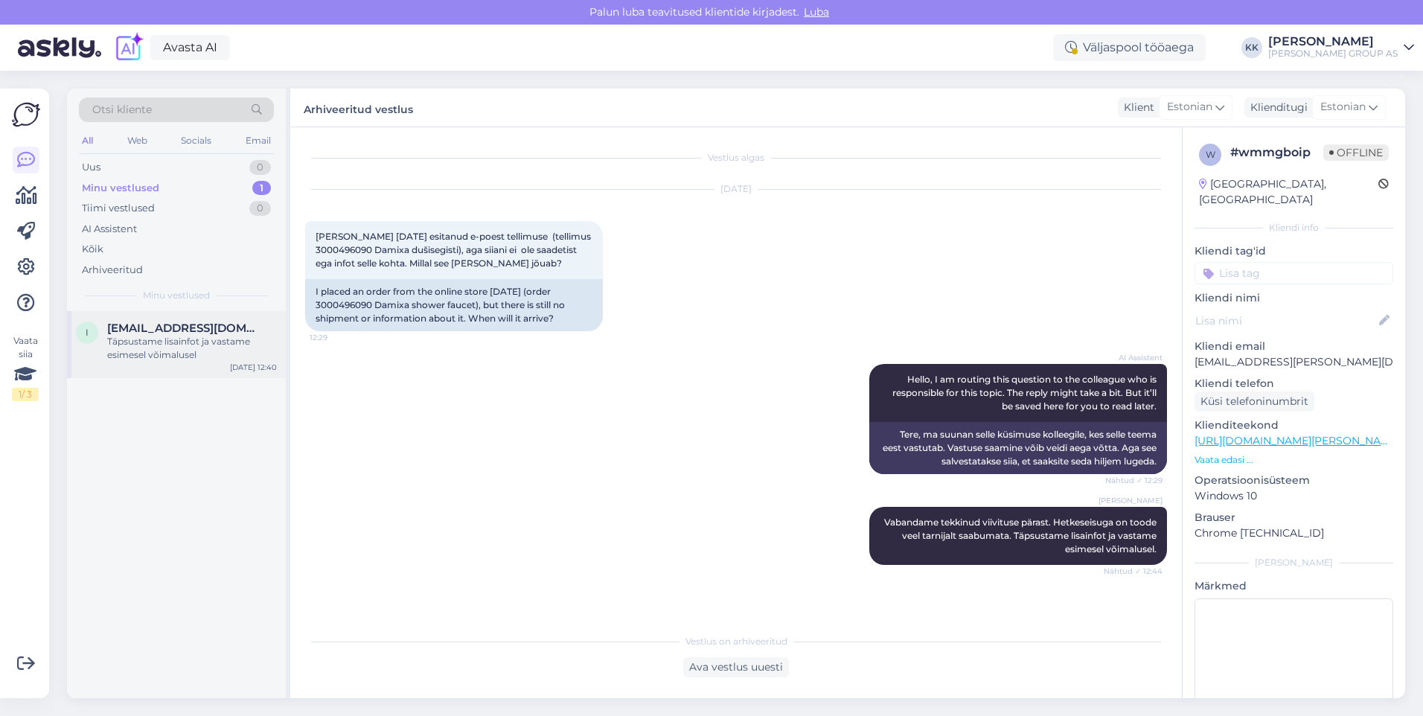
click at [163, 343] on div "Täpsustame lisainfot ja vastame esimesel võimalusel" at bounding box center [192, 348] width 170 height 27
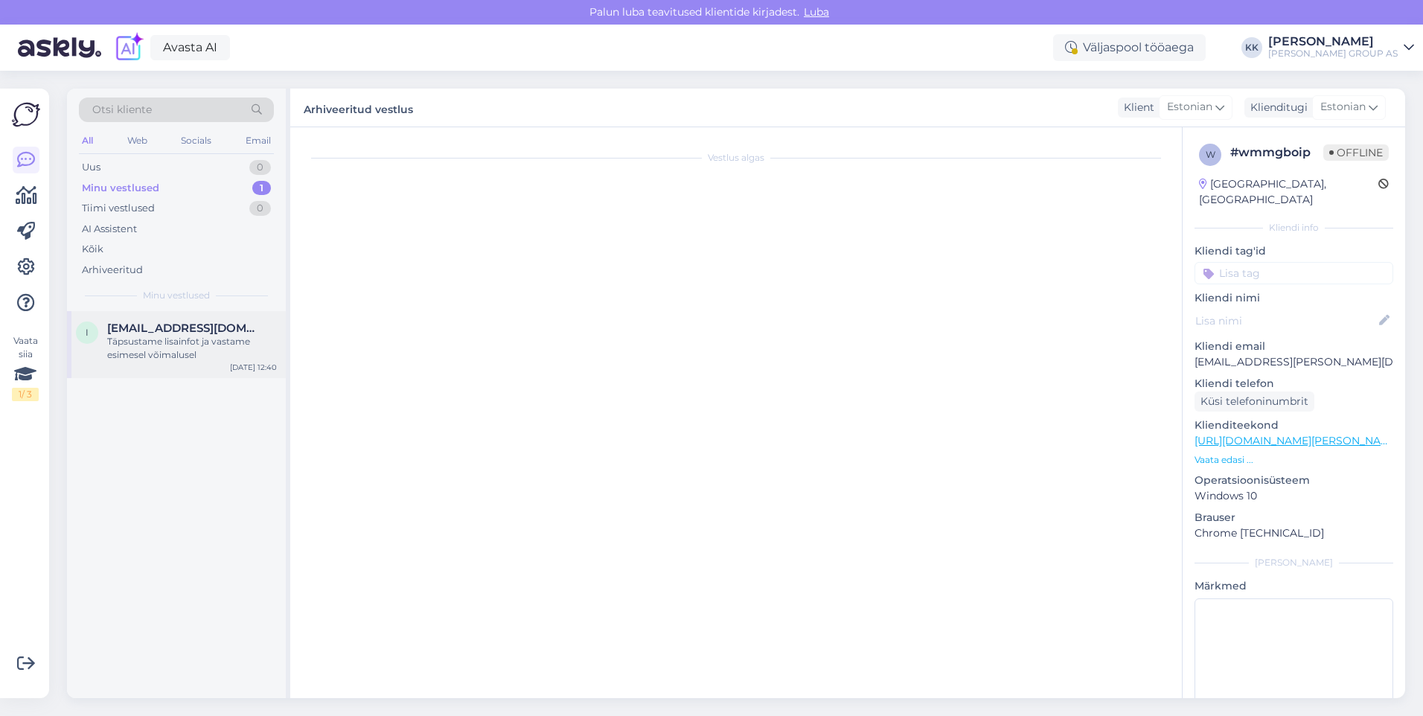
scroll to position [391, 0]
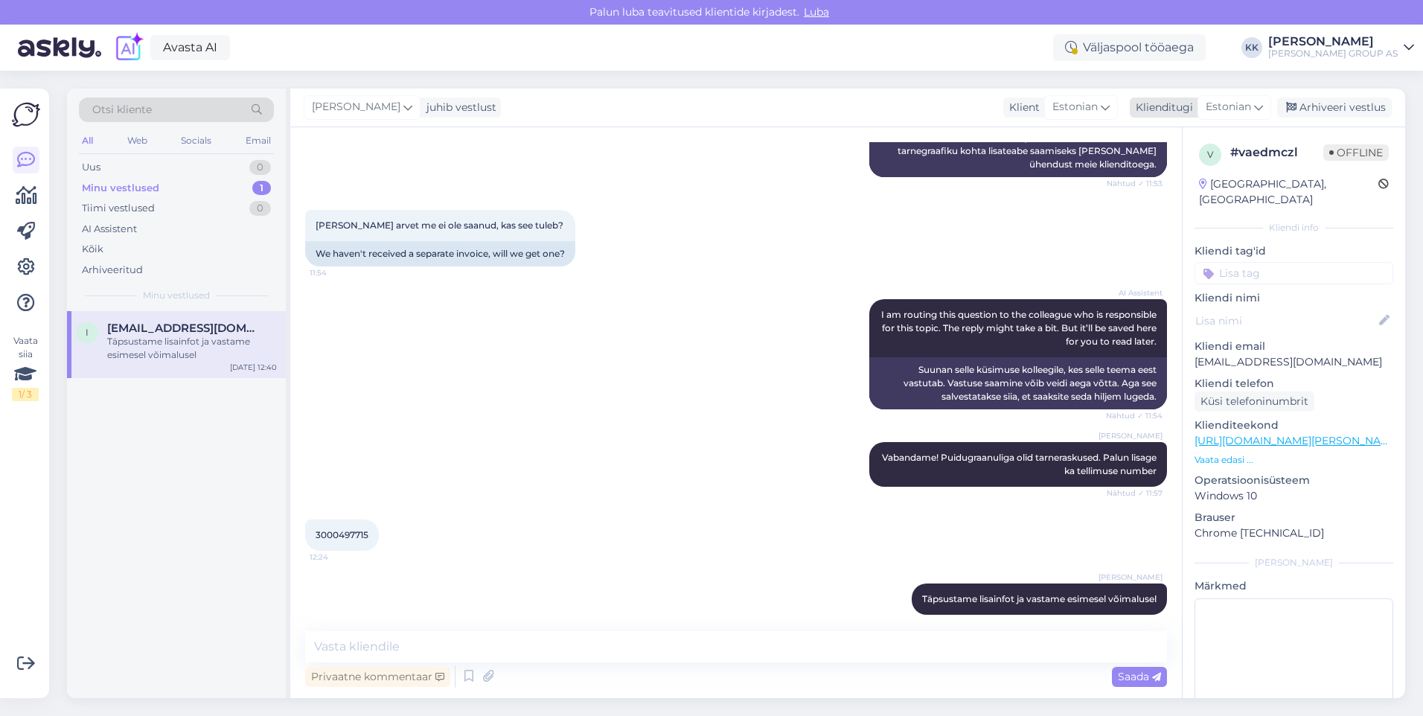
click at [1348, 107] on div "Arhiveeri vestlus" at bounding box center [1334, 107] width 115 height 20
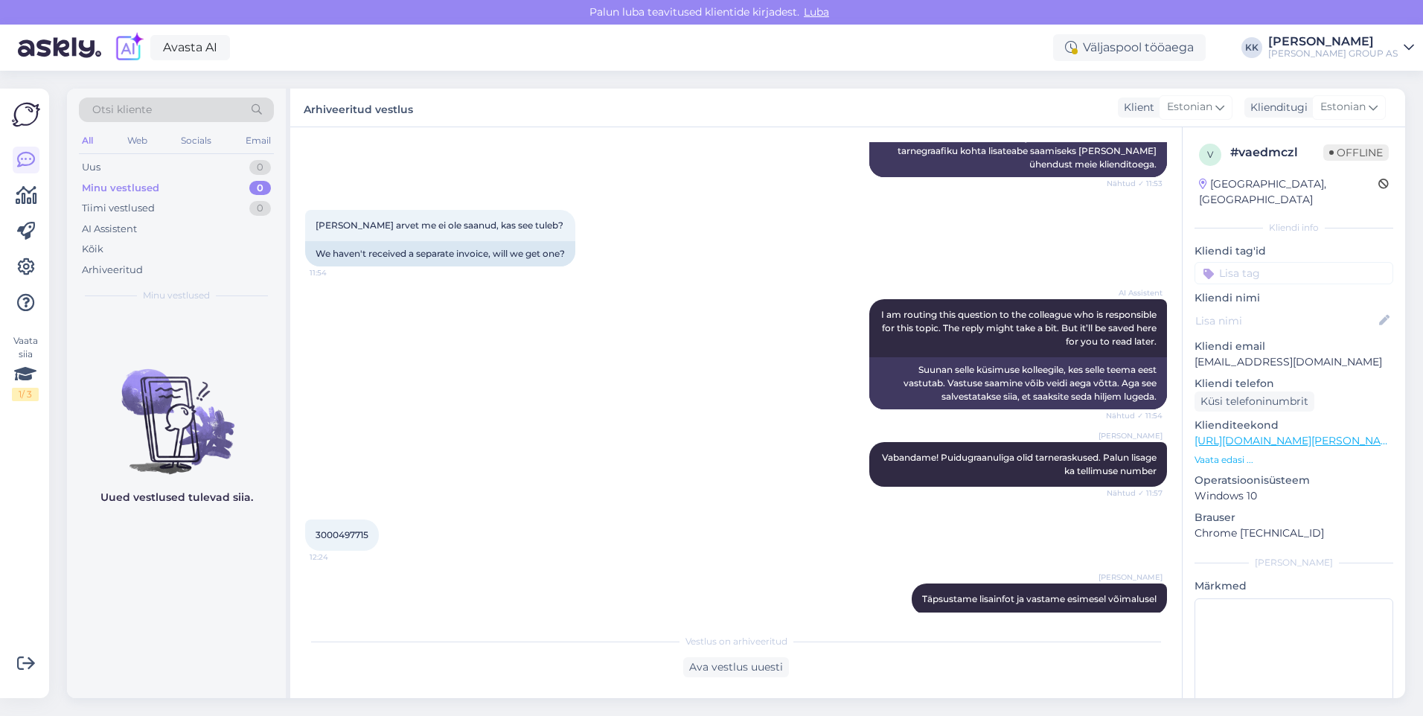
click at [1405, 42] on icon at bounding box center [1408, 48] width 10 height 12
click at [1285, 153] on div "Logi välja" at bounding box center [1281, 151] width 265 height 27
